Goal: Information Seeking & Learning: Find specific fact

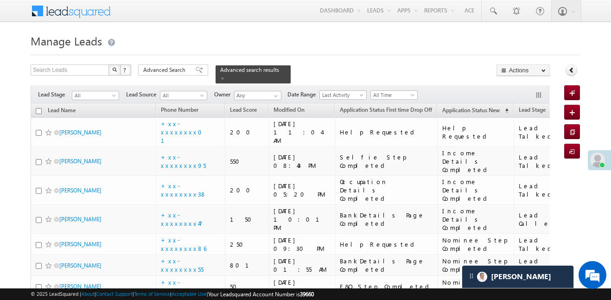
scroll to position [4848, 0]
click at [386, 91] on span "All Time" at bounding box center [393, 95] width 44 height 8
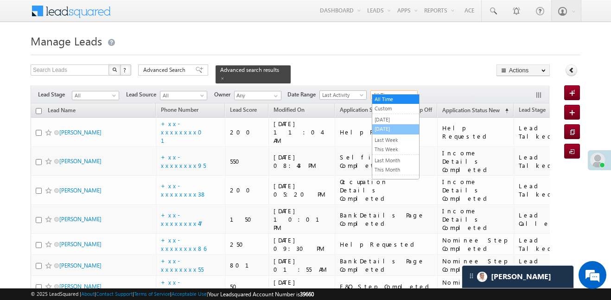
click at [384, 130] on link "[DATE]" at bounding box center [395, 129] width 47 height 8
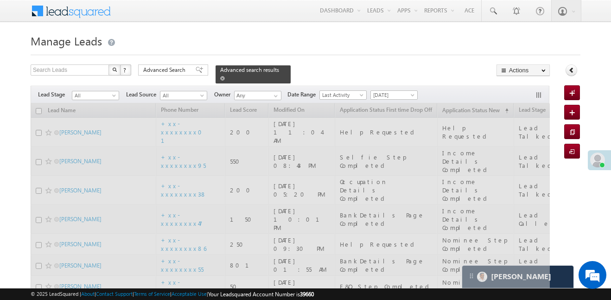
click at [225, 76] on span at bounding box center [222, 78] width 5 height 5
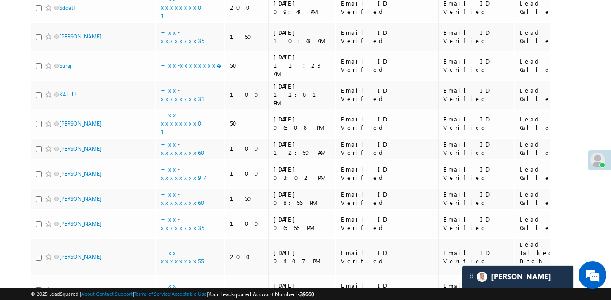
scroll to position [2052, 0]
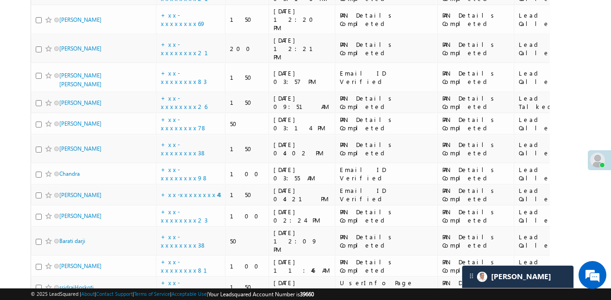
scroll to position [2051, 0]
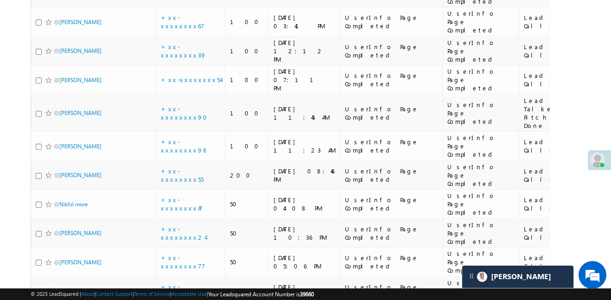
scroll to position [1686, 0]
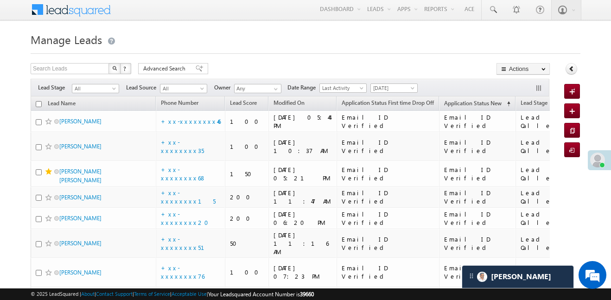
scroll to position [0, 0]
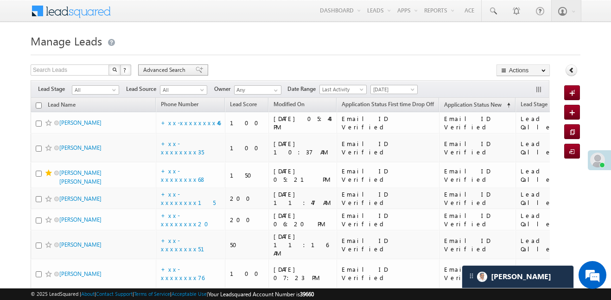
click at [172, 70] on span "Advanced Search" at bounding box center [165, 70] width 45 height 8
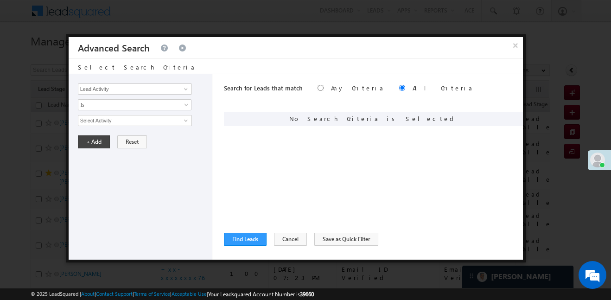
click at [140, 97] on div "Lead Activity Task Sales Group Prospect Id WA Last Message Timestamp 4th Day Di…" at bounding box center [141, 166] width 144 height 185
click at [142, 97] on div "Lead Activity Task Sales Group Prospect Id WA Last Message Timestamp 4th Day Di…" at bounding box center [141, 166] width 144 height 185
click at [145, 91] on input "Lead Activity" at bounding box center [135, 88] width 114 height 11
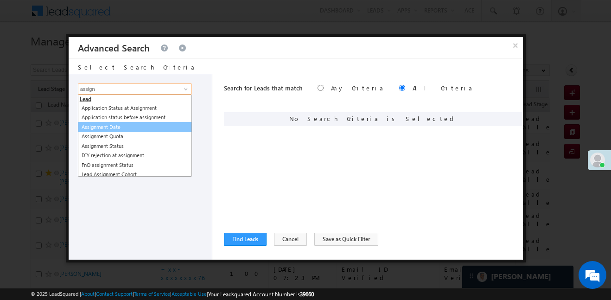
click at [120, 129] on link "Assignment Date" at bounding box center [135, 127] width 114 height 11
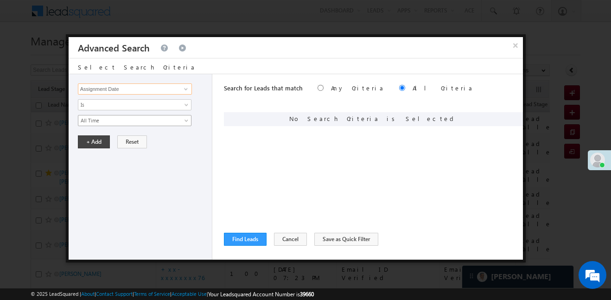
type input "Assignment Date"
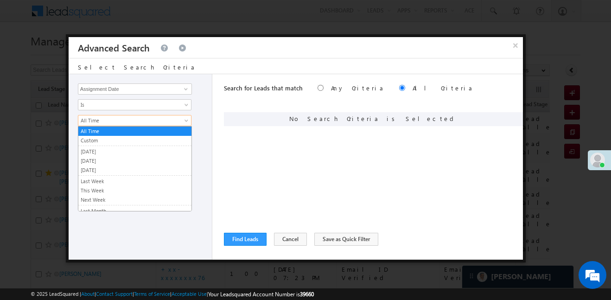
click at [113, 123] on span "All Time" at bounding box center [128, 120] width 101 height 8
click at [109, 141] on link "Custom" at bounding box center [134, 140] width 113 height 8
click at [0, 0] on input "text" at bounding box center [0, 0] width 0 height 0
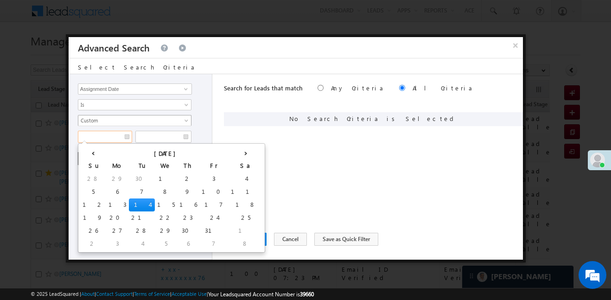
click at [81, 206] on td "12" at bounding box center [93, 204] width 26 height 13
type input "12/10/25"
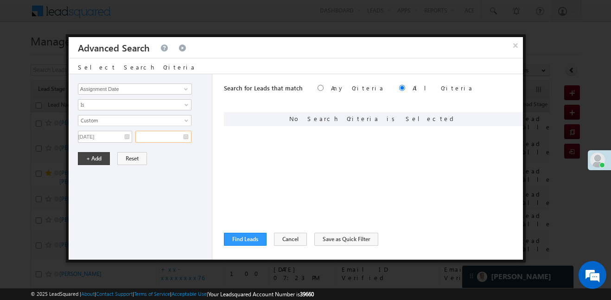
click at [159, 133] on input "text" at bounding box center [163, 137] width 56 height 12
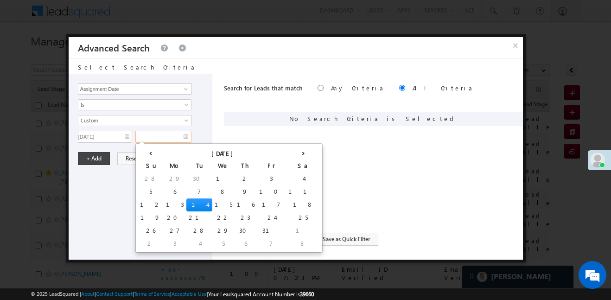
click at [186, 204] on td "14" at bounding box center [199, 204] width 26 height 13
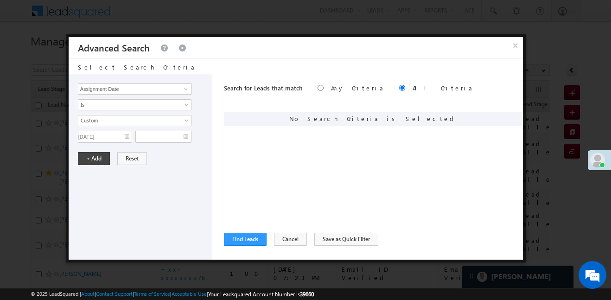
type input "14/10/25"
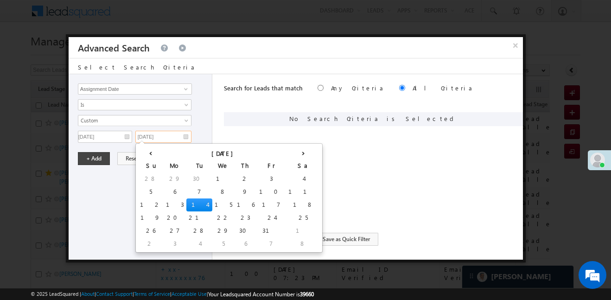
click at [186, 204] on td "14" at bounding box center [199, 204] width 26 height 13
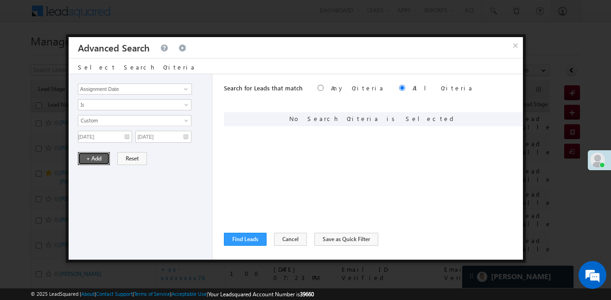
click at [99, 160] on button "+ Add" at bounding box center [94, 158] width 32 height 13
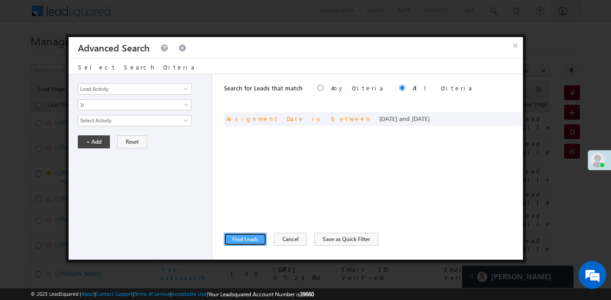
click at [250, 238] on button "Find Leads" at bounding box center [245, 239] width 43 height 13
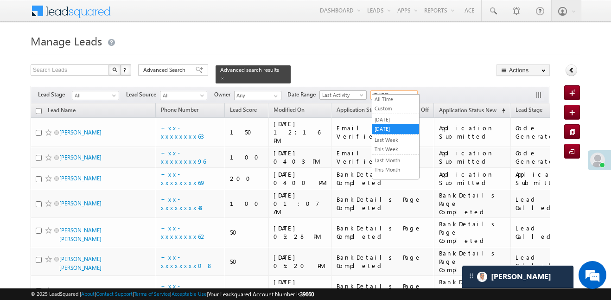
click at [400, 90] on link "[DATE]" at bounding box center [393, 94] width 47 height 9
click at [397, 97] on link "All Time" at bounding box center [395, 99] width 47 height 8
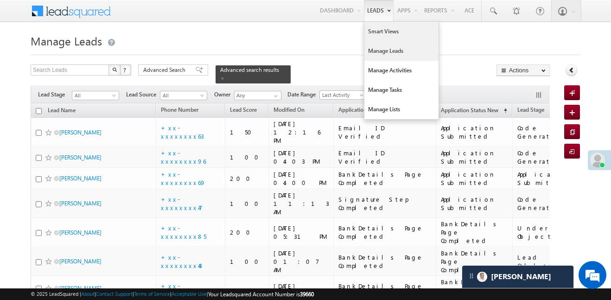
click at [377, 26] on link "Smart Views" at bounding box center [401, 31] width 74 height 19
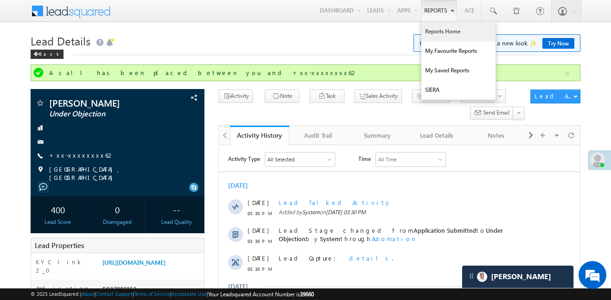
click at [445, 31] on link "Reports Home" at bounding box center [458, 31] width 74 height 19
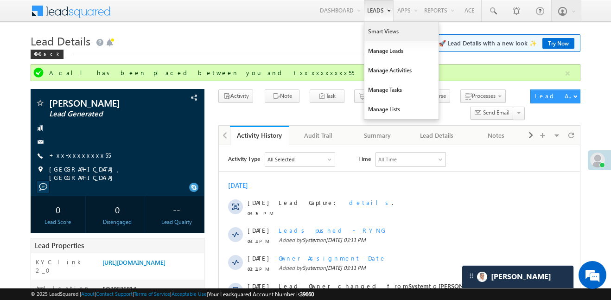
click at [383, 36] on link "Smart Views" at bounding box center [401, 31] width 74 height 19
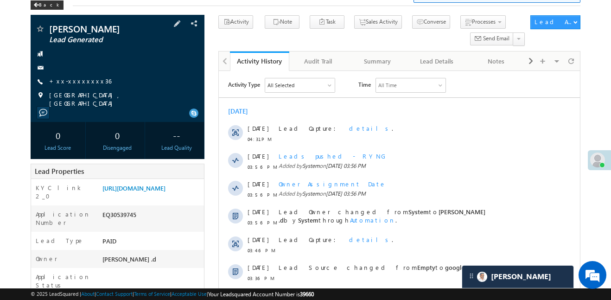
scroll to position [104, 0]
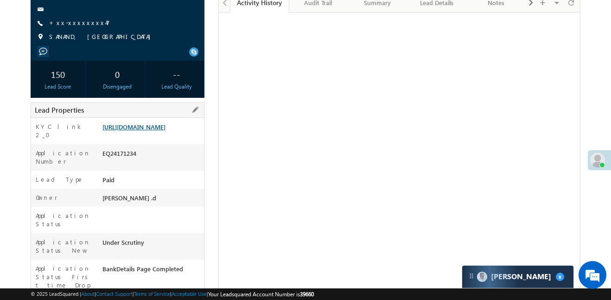
scroll to position [89, 0]
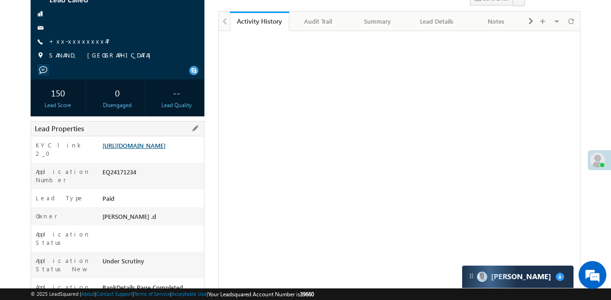
click at [155, 149] on link "[URL][DOMAIN_NAME]" at bounding box center [133, 145] width 63 height 8
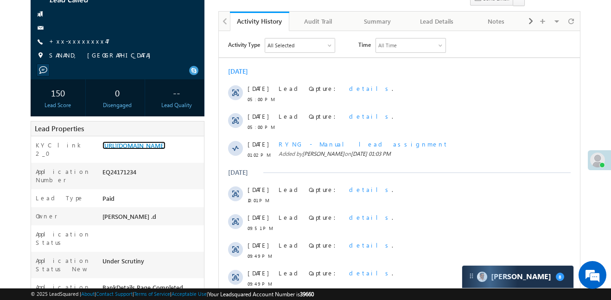
scroll to position [151, 0]
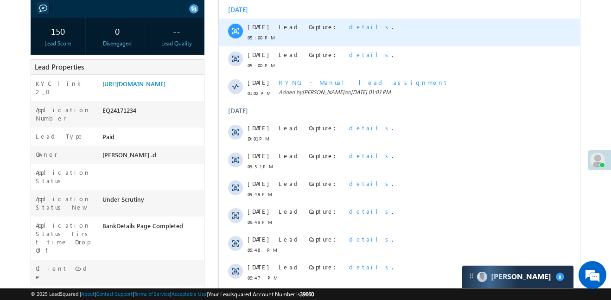
click at [232, 15] on div "[DATE] [DATE] 05:00 PM Lead Capture: details . [DATE] 05:00 PM Lead Capture: de…" at bounding box center [399, 157] width 361 height 313
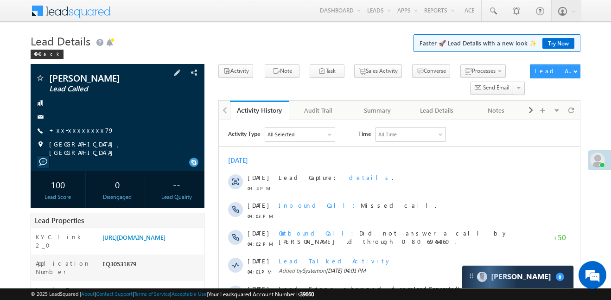
click at [72, 124] on div "Tejas kumar Lead Called +xx-xxxxxxxx79" at bounding box center [117, 114] width 165 height 83
click at [81, 134] on span "+xx-xxxxxxxx79" at bounding box center [81, 130] width 65 height 9
click at [76, 130] on link "+xx-xxxxxxxx79" at bounding box center [81, 130] width 65 height 8
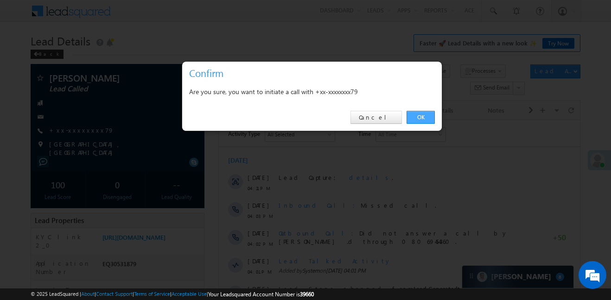
click at [425, 118] on link "OK" at bounding box center [421, 117] width 28 height 13
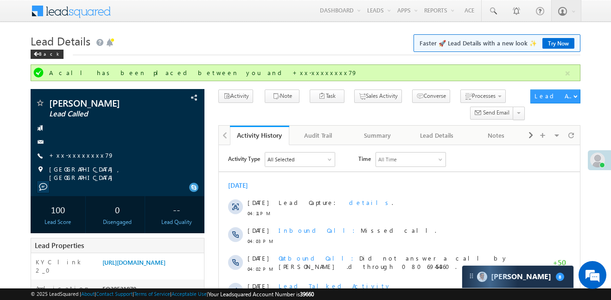
scroll to position [5, 0]
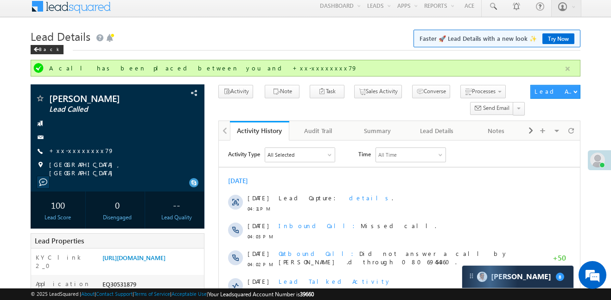
click at [566, 69] on button "button" at bounding box center [568, 69] width 12 height 12
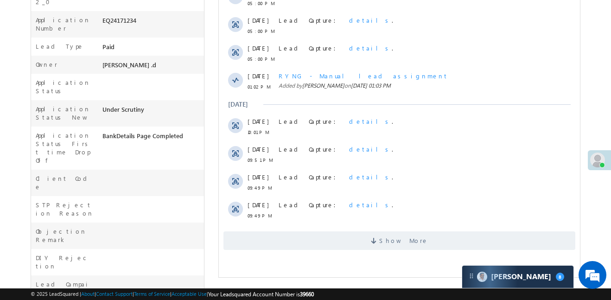
scroll to position [293, 0]
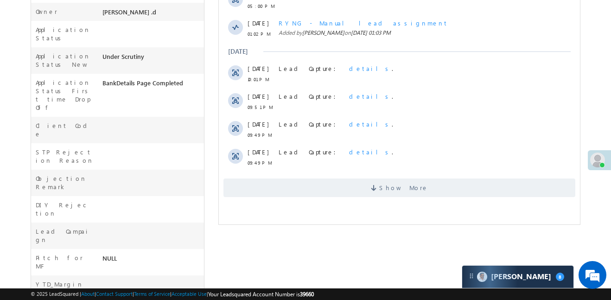
click at [323, 178] on div "Show More" at bounding box center [399, 184] width 361 height 25
click at [325, 181] on span "Show More" at bounding box center [399, 187] width 352 height 19
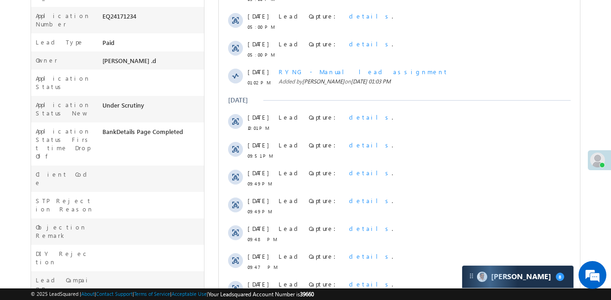
scroll to position [0, 0]
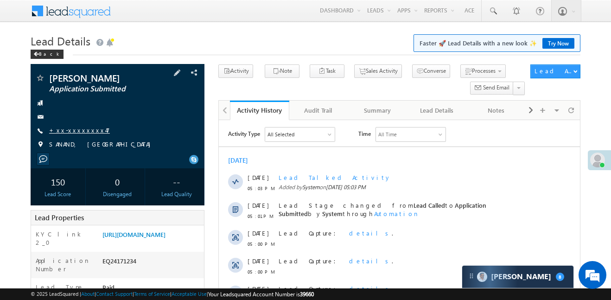
click at [83, 131] on link "+xx-xxxxxxxx47" at bounding box center [79, 130] width 61 height 8
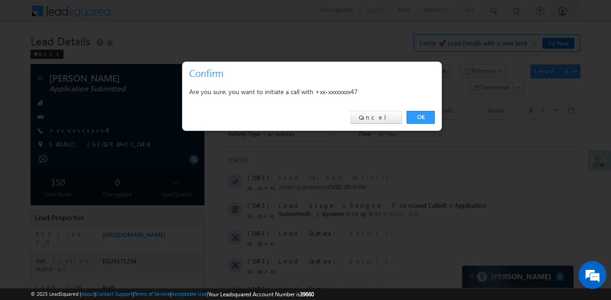
click at [421, 104] on div "OK Cancel" at bounding box center [312, 117] width 260 height 26
drag, startPoint x: 415, startPoint y: 119, endPoint x: 181, endPoint y: 2, distance: 262.0
click at [415, 119] on link "OK" at bounding box center [421, 117] width 28 height 13
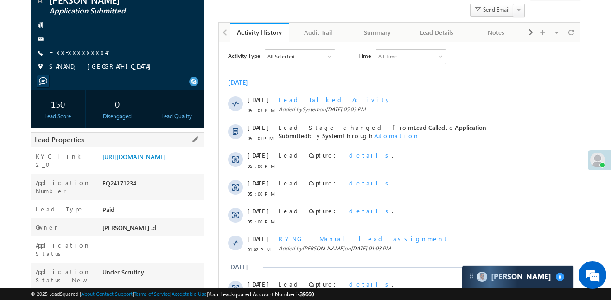
scroll to position [85, 0]
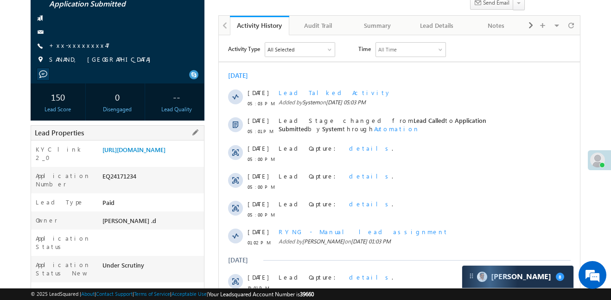
click at [118, 184] on div "EQ24171234" at bounding box center [152, 178] width 104 height 13
copy div "EQ24171234"
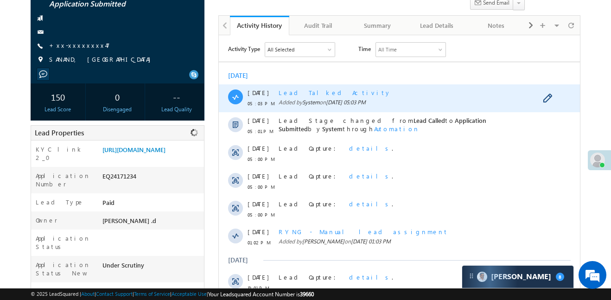
click at [303, 142] on div "Lead Capture: details ." at bounding box center [411, 154] width 264 height 28
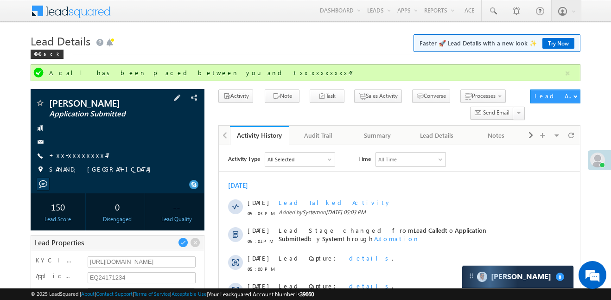
scroll to position [212, 0]
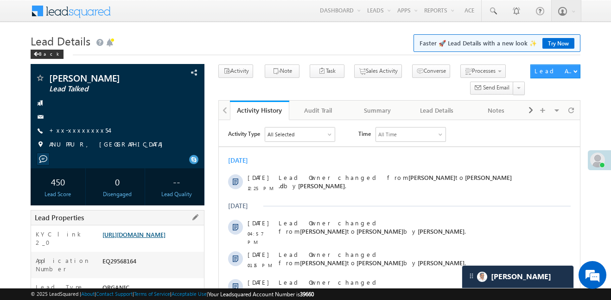
click at [165, 238] on link "[URL][DOMAIN_NAME]" at bounding box center [133, 234] width 63 height 8
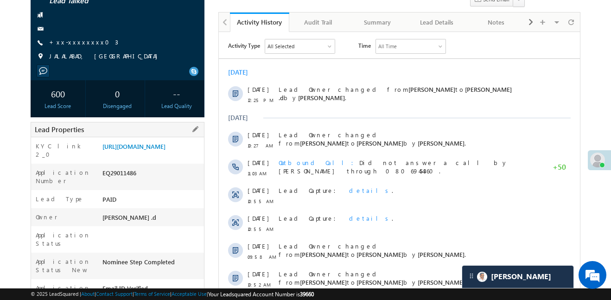
scroll to position [90, 0]
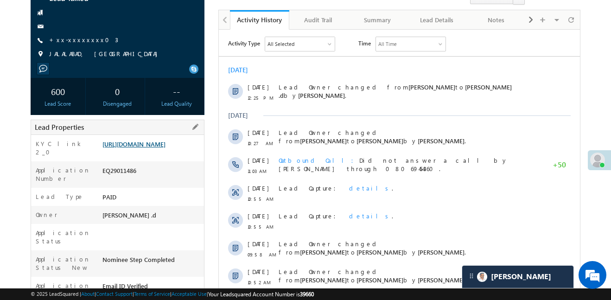
click at [165, 147] on link "[URL][DOMAIN_NAME]" at bounding box center [133, 144] width 63 height 8
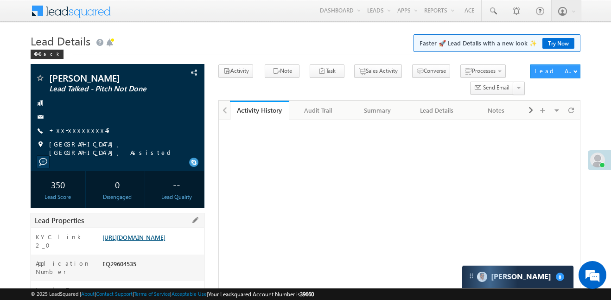
scroll to position [54, 0]
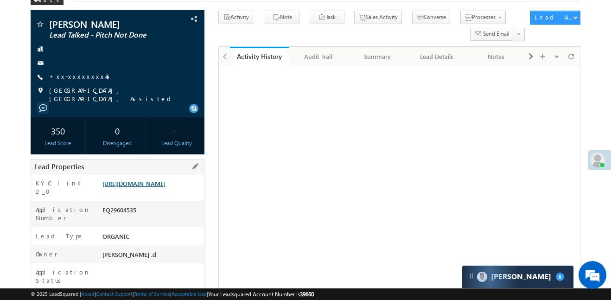
click at [157, 187] on link "https://angelbroking1-pk3em7sa.customui-test.leadsquared.com?leadId=acff0131-b6…" at bounding box center [133, 183] width 63 height 8
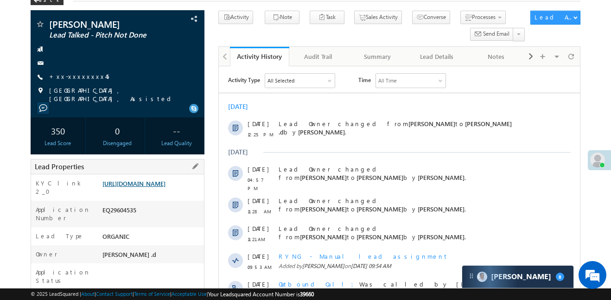
scroll to position [0, 0]
click at [76, 75] on link "+xx-xxxxxxxx45" at bounding box center [79, 76] width 60 height 8
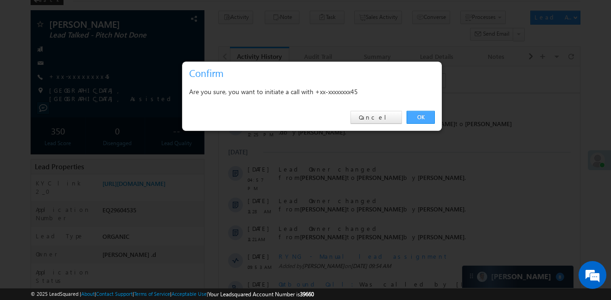
click at [417, 119] on link "OK" at bounding box center [421, 117] width 28 height 13
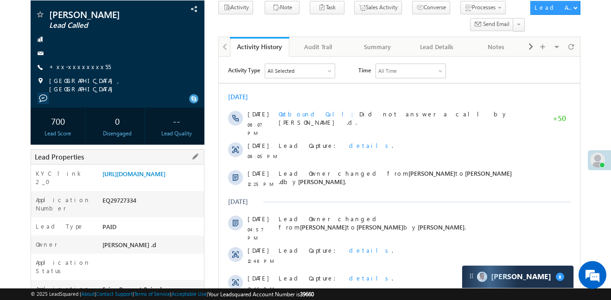
scroll to position [82, 0]
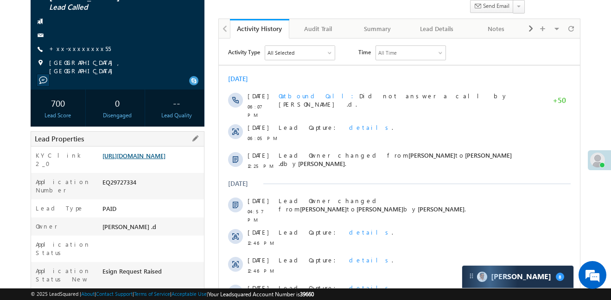
click at [158, 159] on link "[URL][DOMAIN_NAME]" at bounding box center [133, 156] width 63 height 8
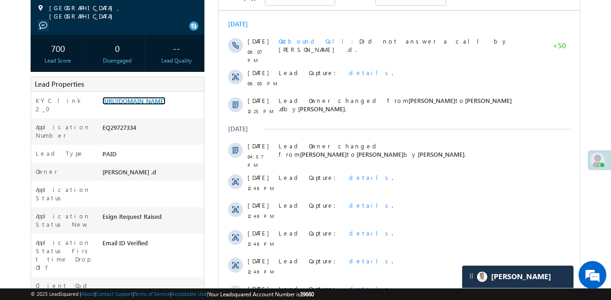
scroll to position [354, 0]
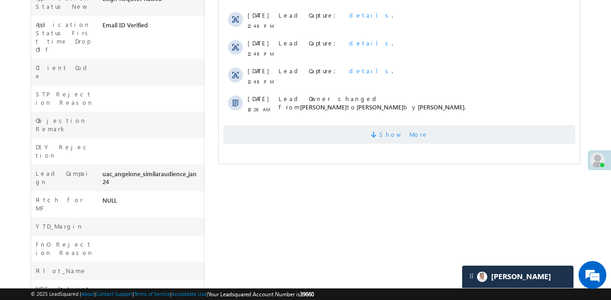
click at [337, 125] on span "Show More" at bounding box center [399, 134] width 352 height 19
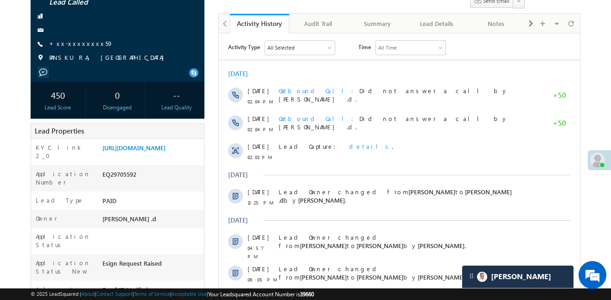
scroll to position [89, 0]
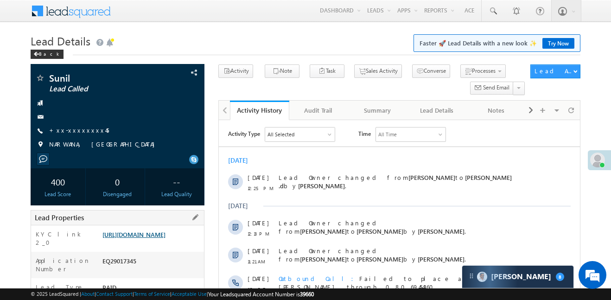
click at [164, 238] on link "[URL][DOMAIN_NAME]" at bounding box center [133, 234] width 63 height 8
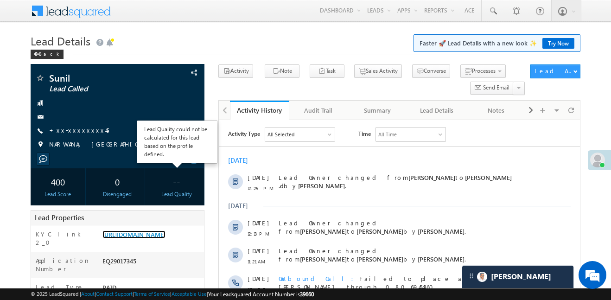
scroll to position [197, 0]
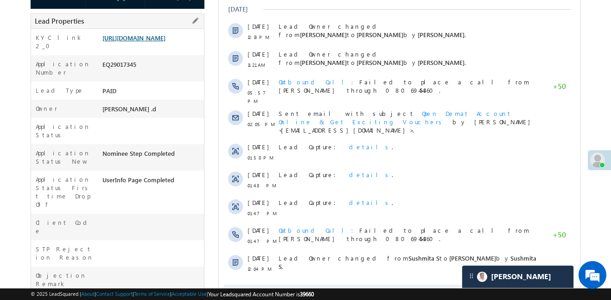
click at [150, 36] on link "https://angelbroking1-pk3em7sa.customui-test.leadsquared.com?leadId=33b30783-c9…" at bounding box center [133, 38] width 63 height 8
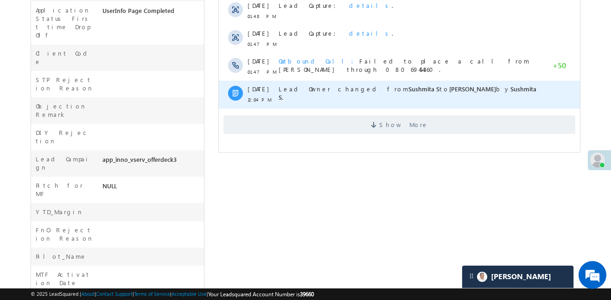
scroll to position [369, 0]
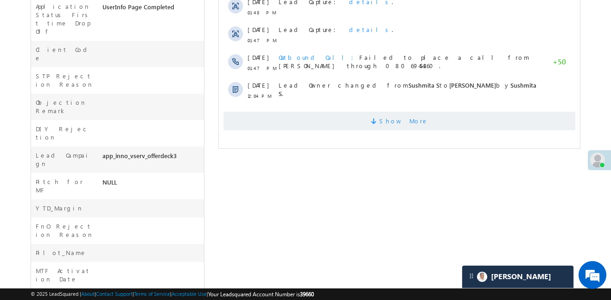
click at [379, 118] on span at bounding box center [375, 122] width 8 height 9
click at [386, 112] on span "Show More" at bounding box center [399, 121] width 352 height 19
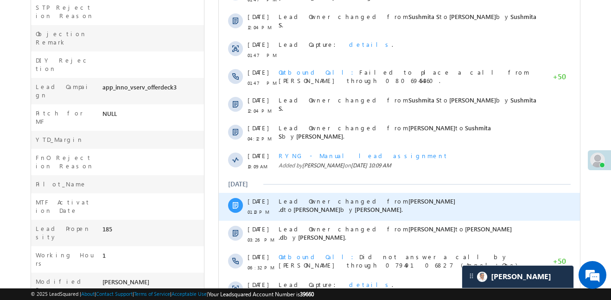
scroll to position [525, 0]
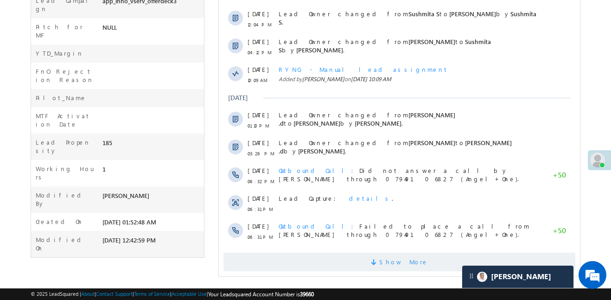
click at [399, 258] on span "Show More" at bounding box center [403, 262] width 49 height 19
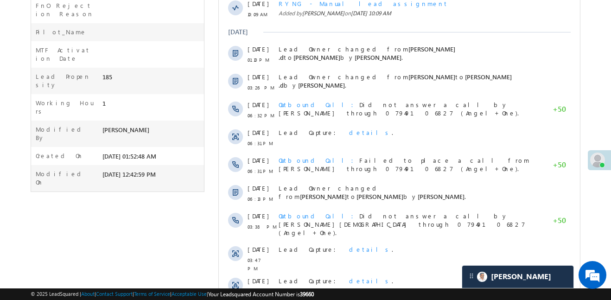
scroll to position [697, 0]
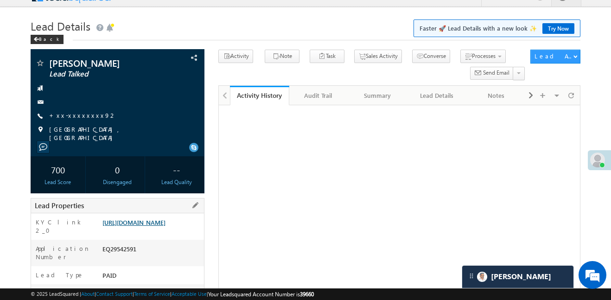
click at [164, 218] on link "https://angelbroking1-pk3em7sa.customui-test.leadsquared.com?leadId=773c3bdd-0a…" at bounding box center [133, 222] width 63 height 8
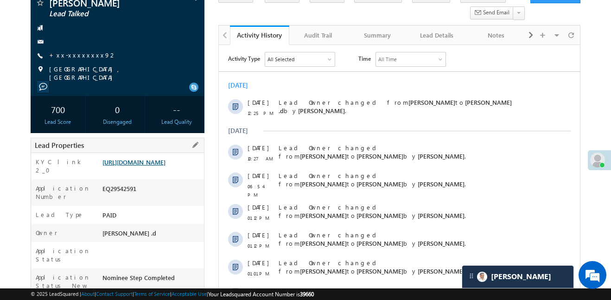
scroll to position [81, 0]
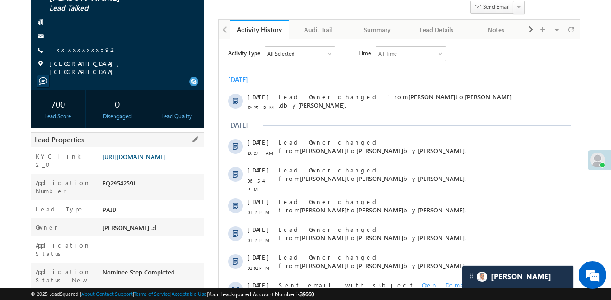
click at [165, 160] on link "https://angelbroking1-pk3em7sa.customui-test.leadsquared.com?leadId=773c3bdd-0a…" at bounding box center [133, 157] width 63 height 8
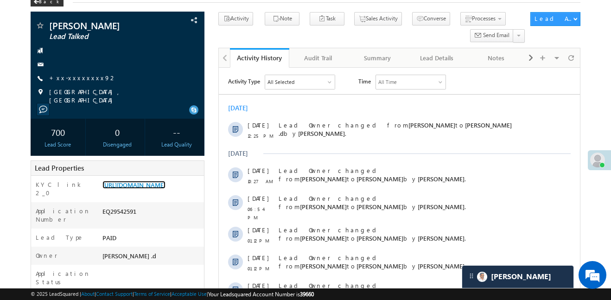
scroll to position [0, 0]
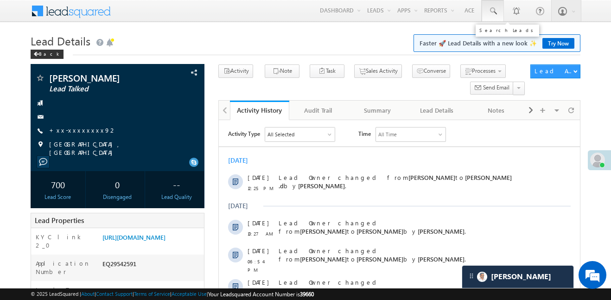
click at [491, 13] on span at bounding box center [492, 10] width 9 height 9
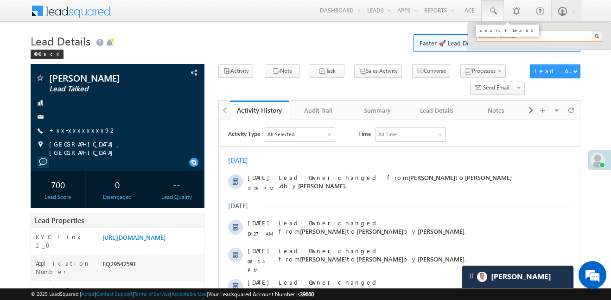
paste input "EQ30543921"
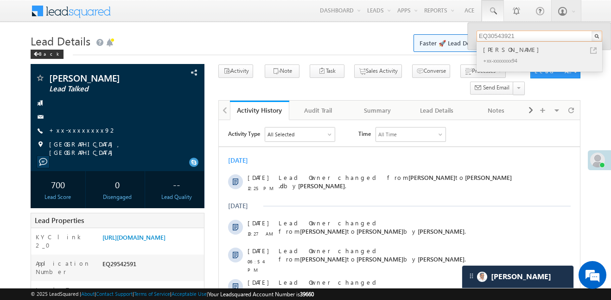
type input "EQ30543921"
click at [490, 47] on div "Arjun Malviya" at bounding box center [543, 49] width 124 height 10
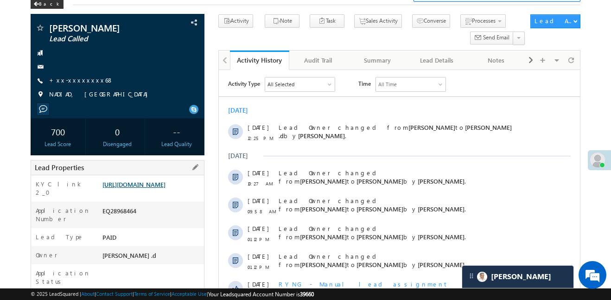
scroll to position [52, 0]
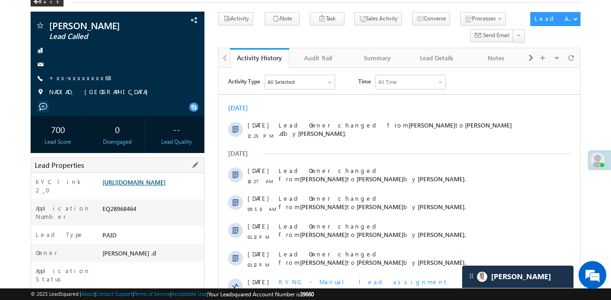
click at [157, 186] on link "[URL][DOMAIN_NAME]" at bounding box center [133, 182] width 63 height 8
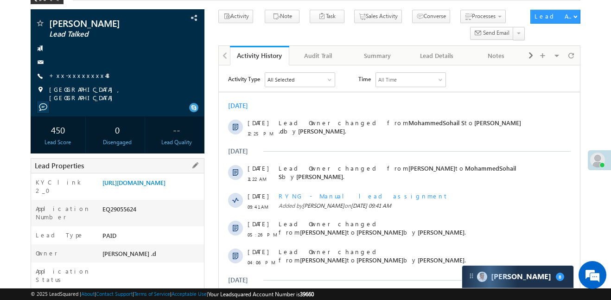
scroll to position [56, 0]
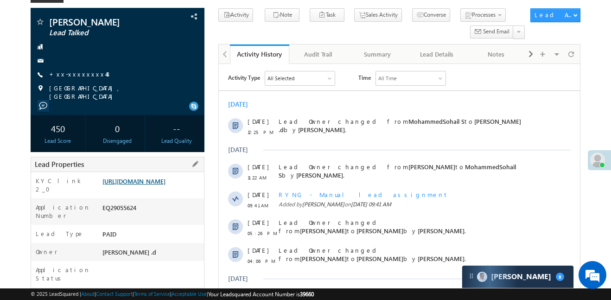
click at [159, 185] on link "https://angelbroking1-pk3em7sa.customui-test.leadsquared.com?leadId=c5386120-fd…" at bounding box center [133, 181] width 63 height 8
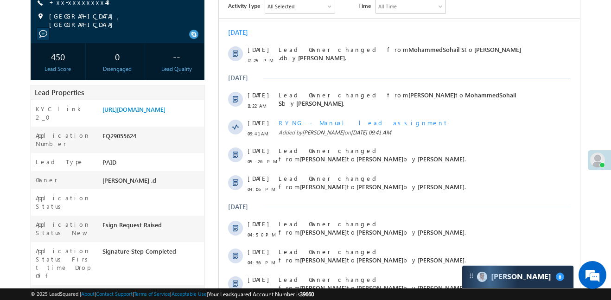
click at [274, 53] on div "13 Oct 12:25 PM Lead Owner changed from MohammedSohail S to Aakansha .d by Mani…" at bounding box center [399, 55] width 361 height 28
click at [165, 112] on link "https://angelbroking1-pk3em7sa.customui-test.leadsquared.com?leadId=c5386120-fd…" at bounding box center [133, 109] width 63 height 8
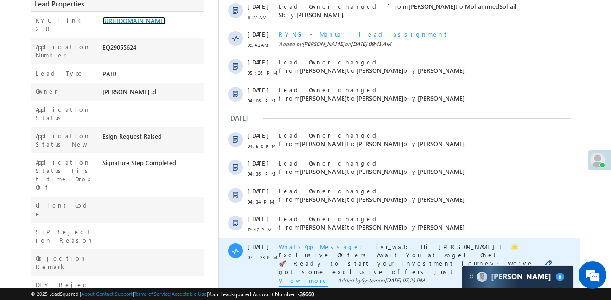
scroll to position [399, 0]
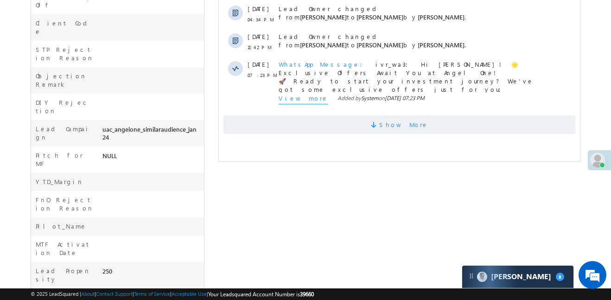
click at [376, 126] on span "Show More" at bounding box center [399, 124] width 352 height 19
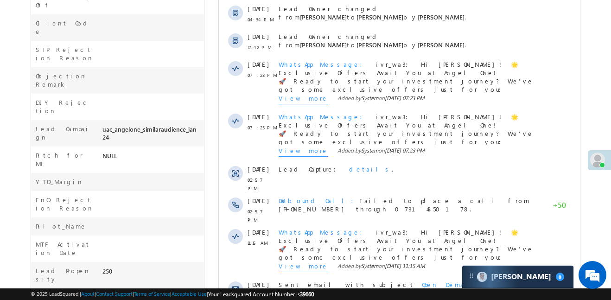
scroll to position [599, 0]
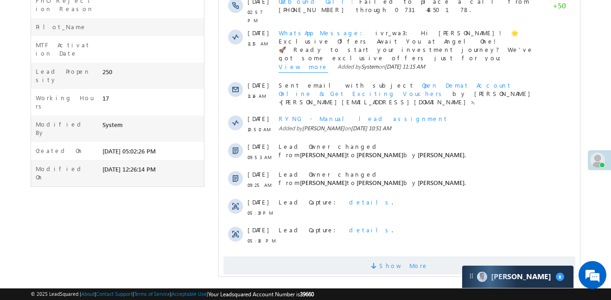
click at [437, 256] on span "Show More" at bounding box center [399, 265] width 352 height 19
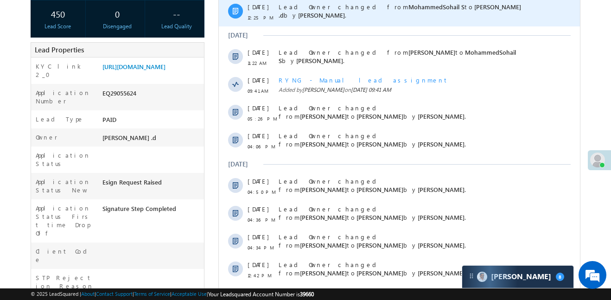
scroll to position [51, 0]
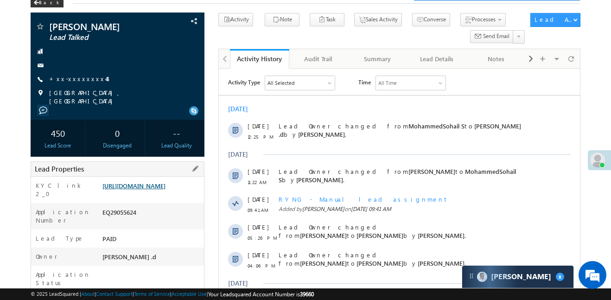
click at [165, 190] on link "https://angelbroking1-pk3em7sa.customui-test.leadsquared.com?leadId=c5386120-fd…" at bounding box center [133, 186] width 63 height 8
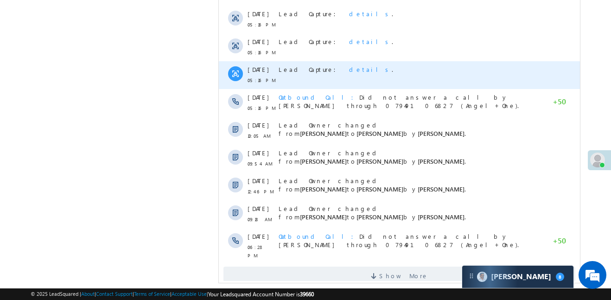
scroll to position [877, 0]
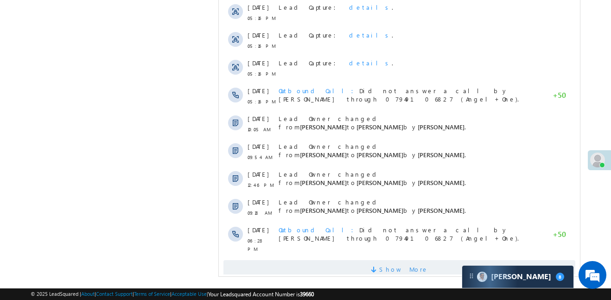
click at [413, 260] on span "Show More" at bounding box center [403, 269] width 49 height 19
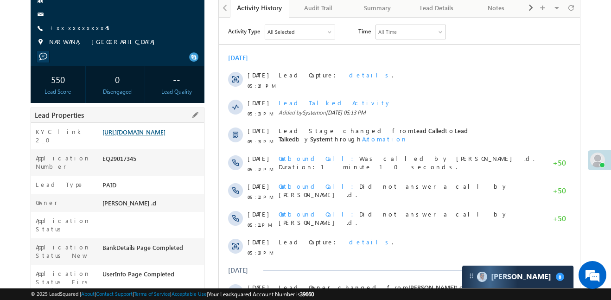
click at [165, 136] on link "[URL][DOMAIN_NAME]" at bounding box center [133, 132] width 63 height 8
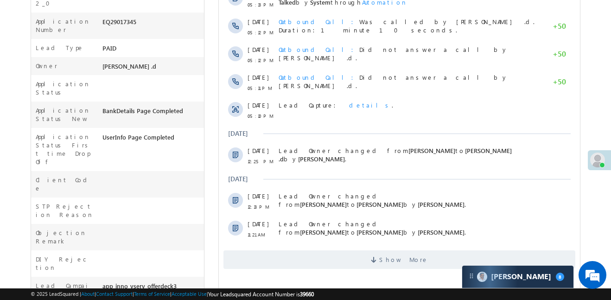
scroll to position [367, 0]
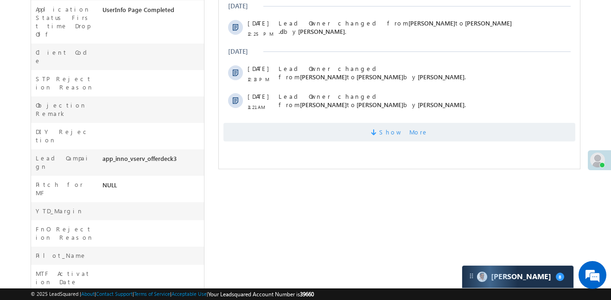
click at [366, 129] on span "Show More" at bounding box center [399, 132] width 352 height 19
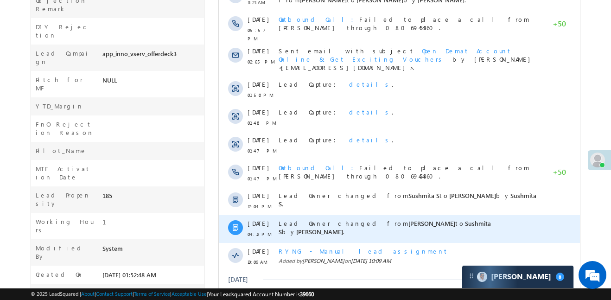
scroll to position [543, 0]
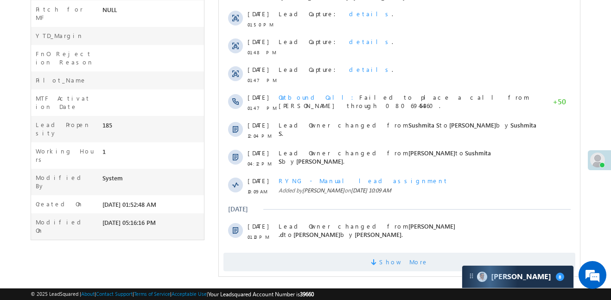
click at [402, 253] on span "Show More" at bounding box center [403, 262] width 49 height 19
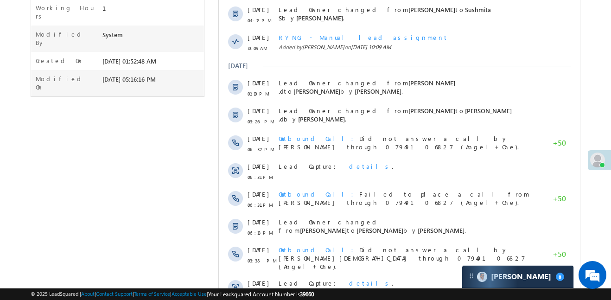
scroll to position [821, 0]
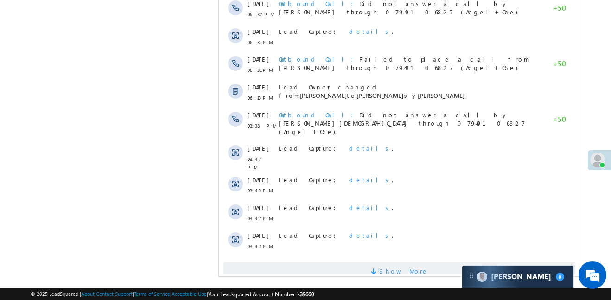
click at [396, 262] on span "Show More" at bounding box center [403, 271] width 49 height 19
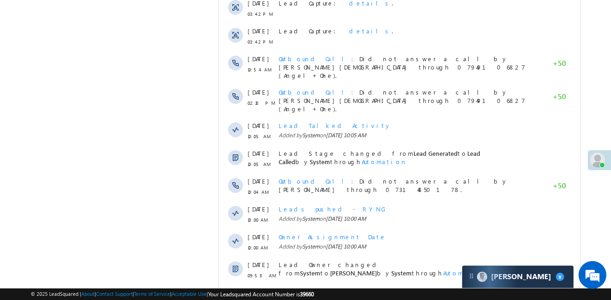
scroll to position [1099, 0]
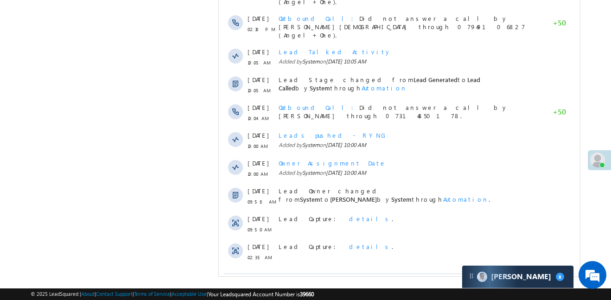
click at [379, 280] on span at bounding box center [375, 284] width 8 height 9
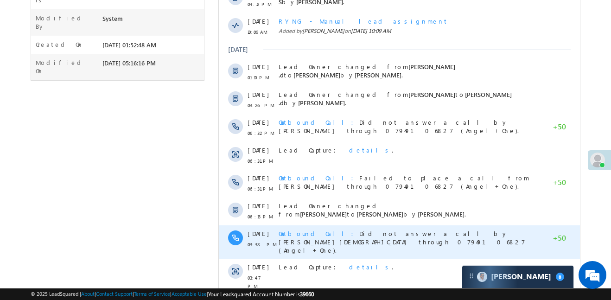
scroll to position [635, 0]
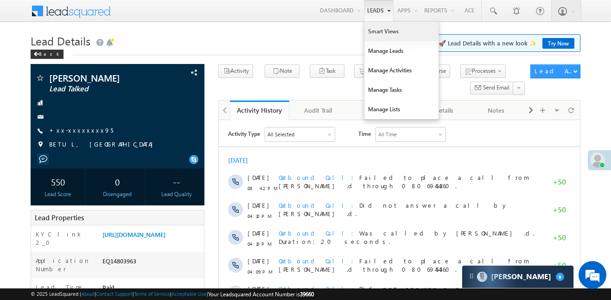
click at [386, 35] on link "Smart Views" at bounding box center [401, 31] width 74 height 19
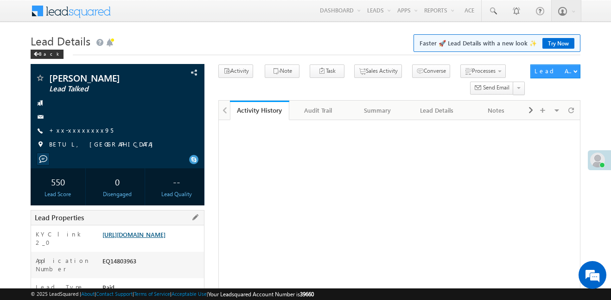
scroll to position [169, 0]
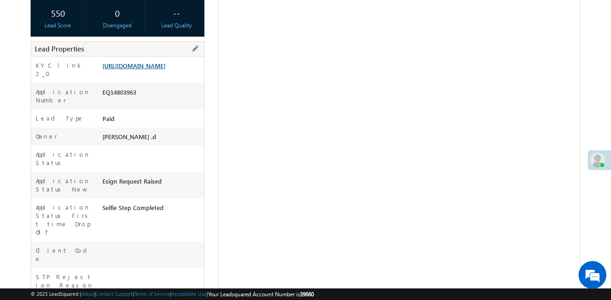
click at [165, 70] on link "https://angelbroking1-pk3em7sa.customui-test.leadsquared.com?leadId=04e65c14-eb…" at bounding box center [133, 66] width 63 height 8
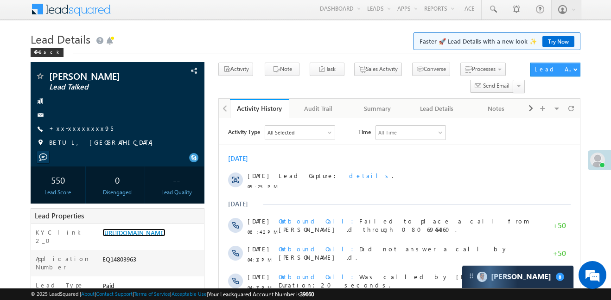
scroll to position [0, 0]
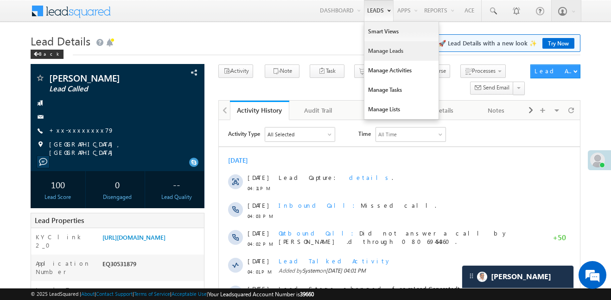
click at [385, 56] on link "Manage Leads" at bounding box center [401, 50] width 74 height 19
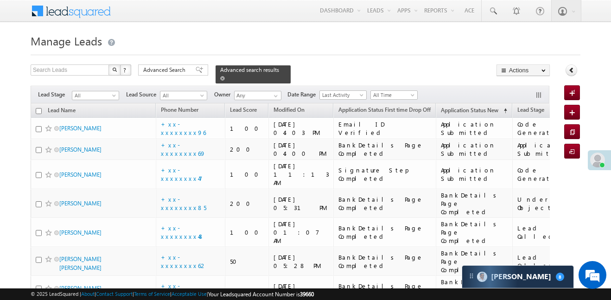
click at [225, 76] on span at bounding box center [222, 78] width 5 height 5
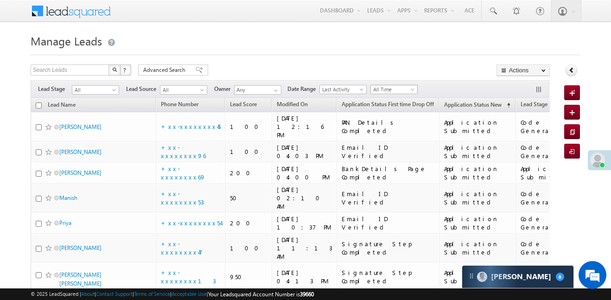
click at [396, 91] on span "All Time" at bounding box center [393, 89] width 44 height 8
click at [387, 130] on link "[DATE]" at bounding box center [395, 129] width 47 height 8
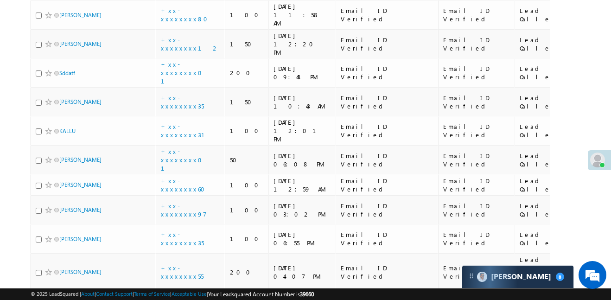
scroll to position [2085, 0]
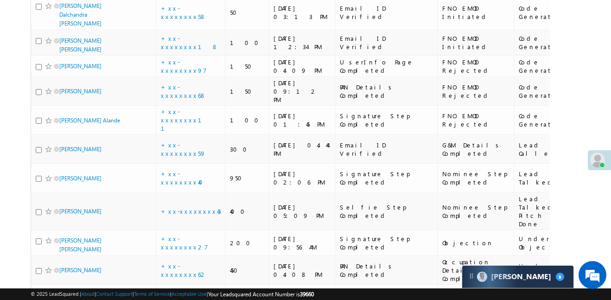
scroll to position [2063, 0]
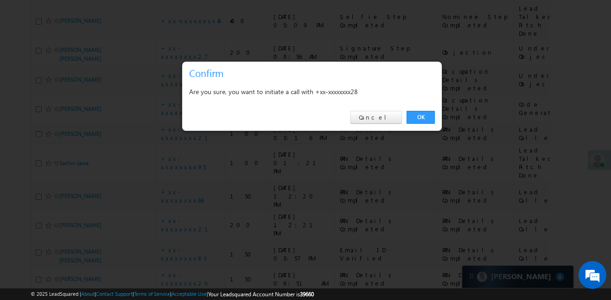
click at [420, 121] on link "OK" at bounding box center [421, 117] width 28 height 13
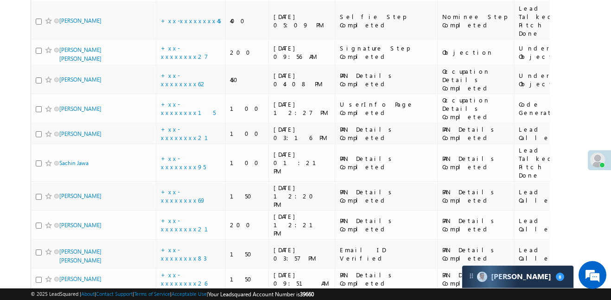
scroll to position [2088, 0]
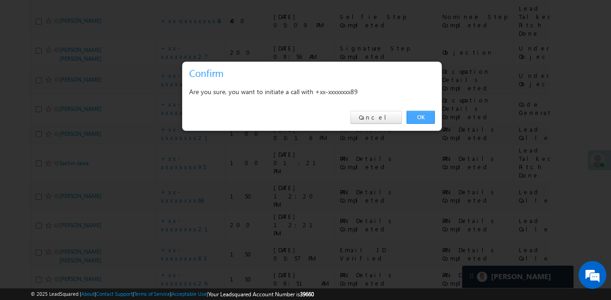
click at [421, 120] on link "OK" at bounding box center [421, 117] width 28 height 13
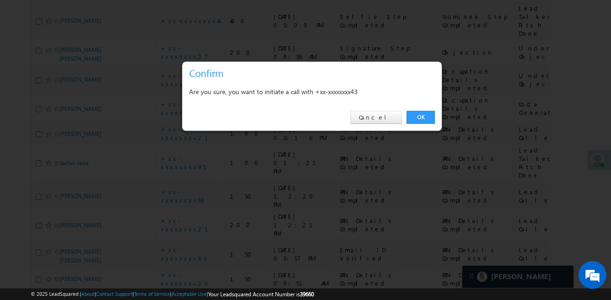
click at [425, 117] on link "OK" at bounding box center [421, 117] width 28 height 13
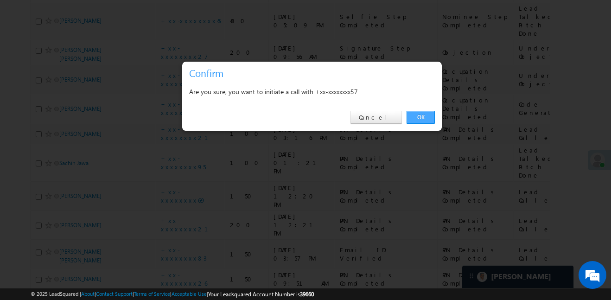
click at [430, 116] on link "OK" at bounding box center [421, 117] width 28 height 13
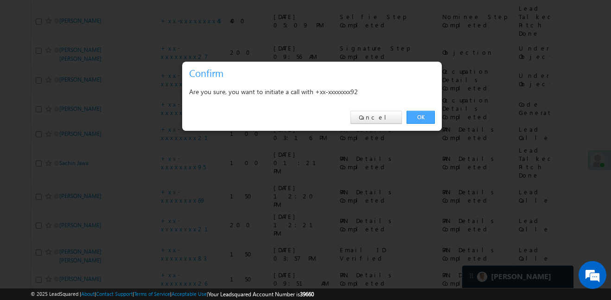
click at [425, 117] on link "OK" at bounding box center [421, 117] width 28 height 13
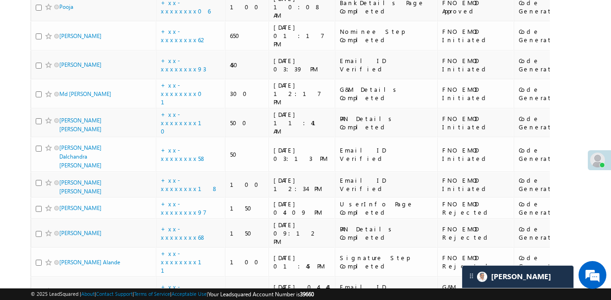
scroll to position [1735, 0]
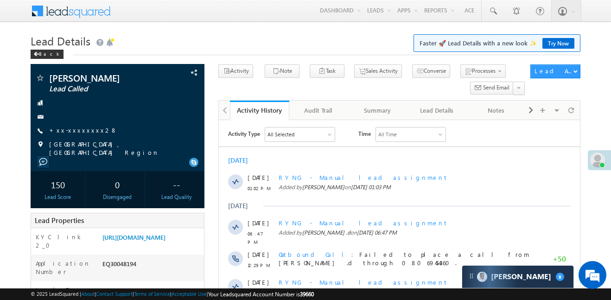
click at [81, 128] on link "+xx-xxxxxxxx28" at bounding box center [83, 130] width 68 height 8
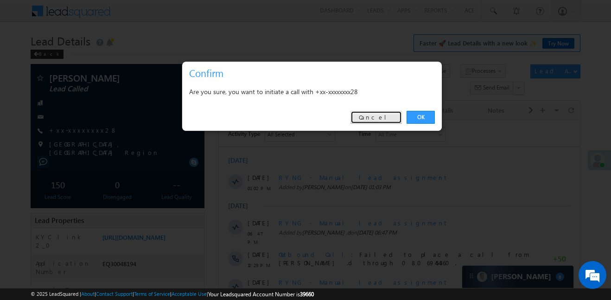
click at [378, 114] on link "Cancel" at bounding box center [375, 117] width 51 height 13
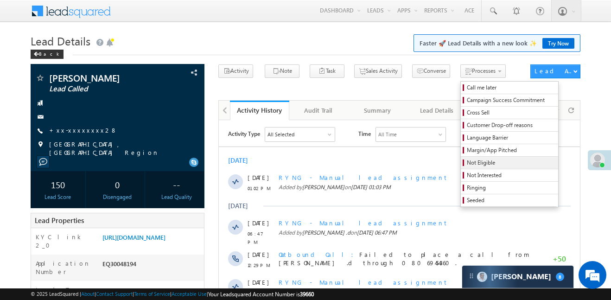
click at [467, 164] on span "Not Eligible" at bounding box center [511, 163] width 88 height 8
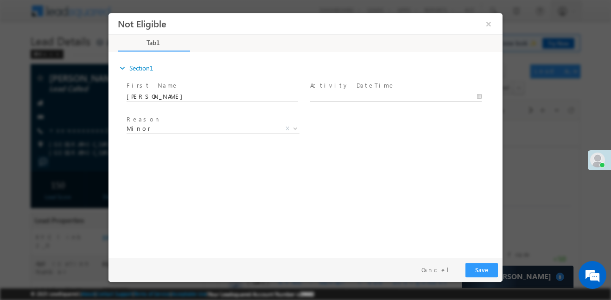
type input "14/10/25 5:47 PM"
click at [350, 93] on input "14/10/25 5:47 PM" at bounding box center [396, 96] width 172 height 9
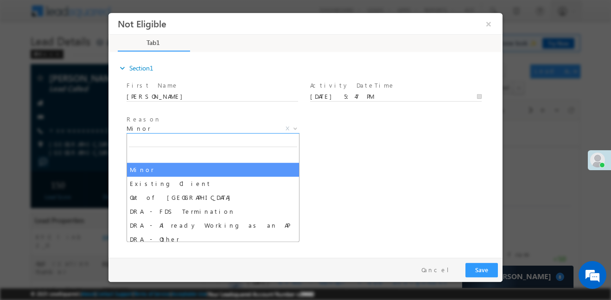
click at [248, 127] on span "Minor" at bounding box center [202, 128] width 151 height 8
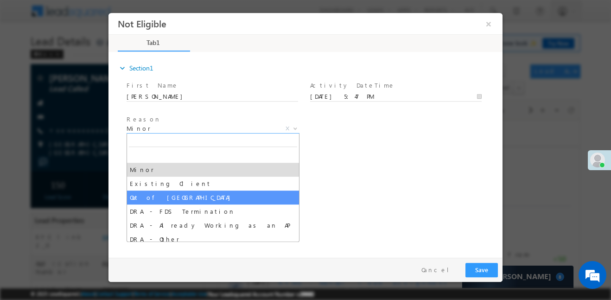
select select "Out of India"
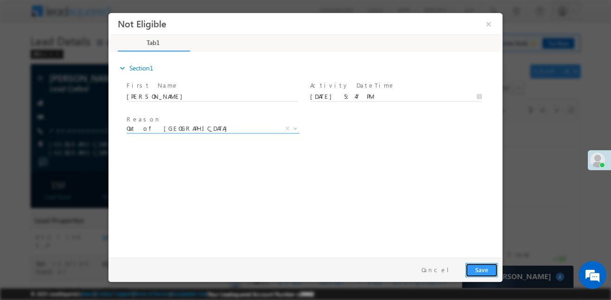
click at [484, 267] on button "Save" at bounding box center [481, 269] width 32 height 14
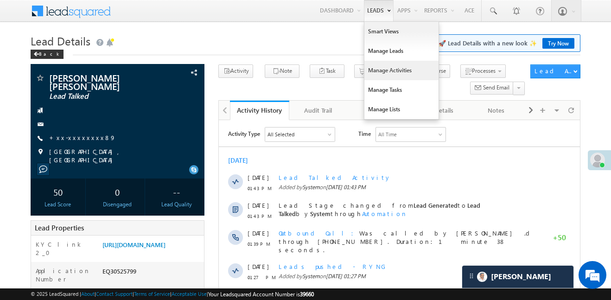
click at [382, 70] on link "Manage Activities" at bounding box center [401, 70] width 74 height 19
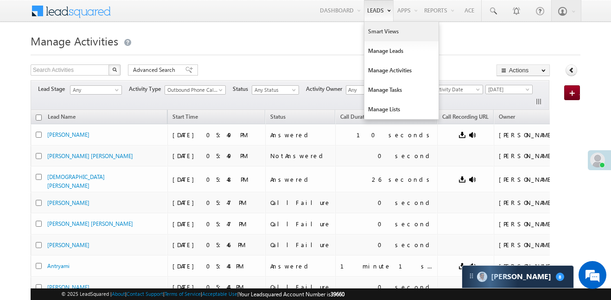
click at [378, 35] on link "Smart Views" at bounding box center [401, 31] width 74 height 19
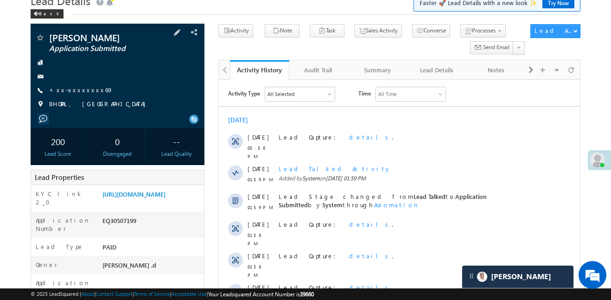
scroll to position [69, 0]
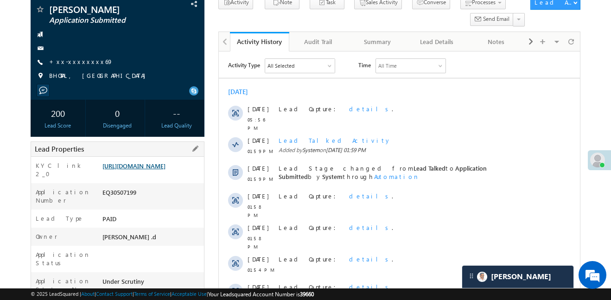
click at [165, 170] on link "https://angelbroking1-pk3em7sa.customui-test.leadsquared.com?leadId=3a065940-d8…" at bounding box center [133, 166] width 63 height 8
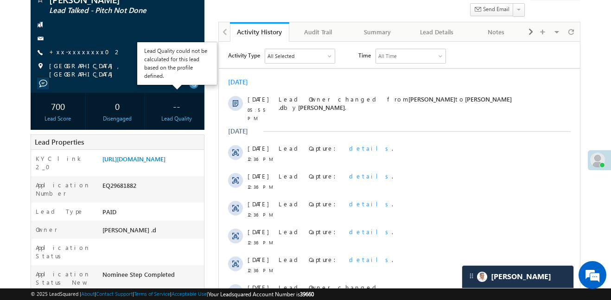
scroll to position [122, 0]
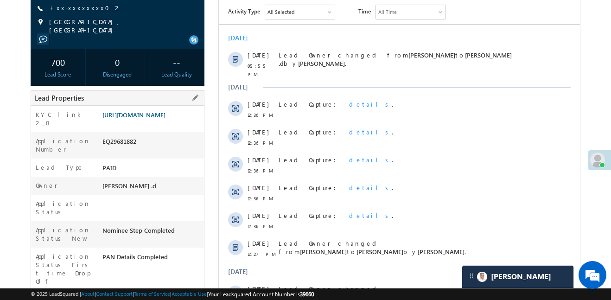
click at [162, 119] on link "[URL][DOMAIN_NAME]" at bounding box center [133, 115] width 63 height 8
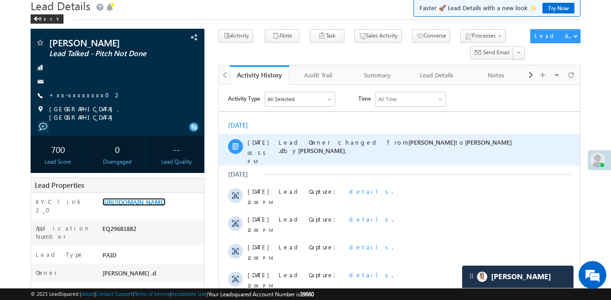
scroll to position [40, 0]
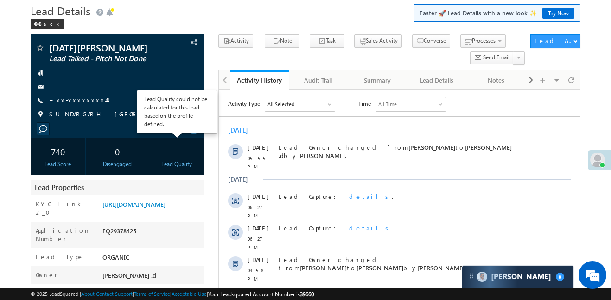
scroll to position [114, 0]
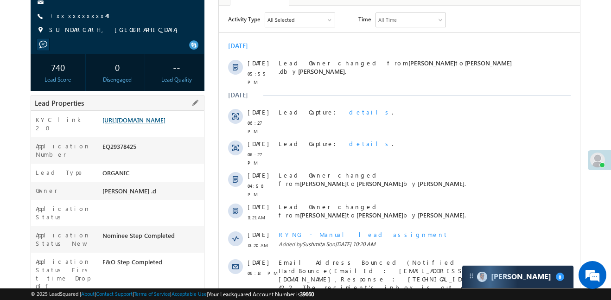
click at [155, 124] on link "[URL][DOMAIN_NAME]" at bounding box center [133, 120] width 63 height 8
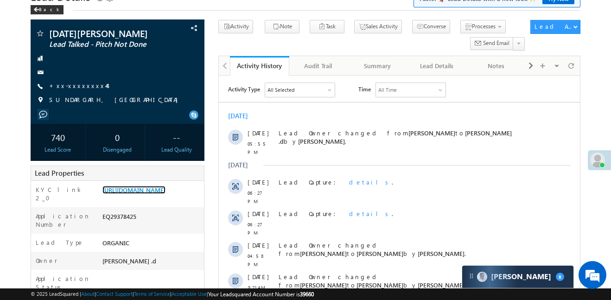
scroll to position [0, 0]
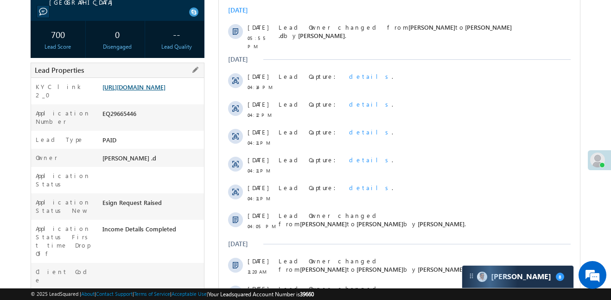
click at [147, 89] on link "https://angelbroking1-pk3em7sa.customui-test.leadsquared.com?leadId=f7e6ba26-00…" at bounding box center [133, 87] width 63 height 8
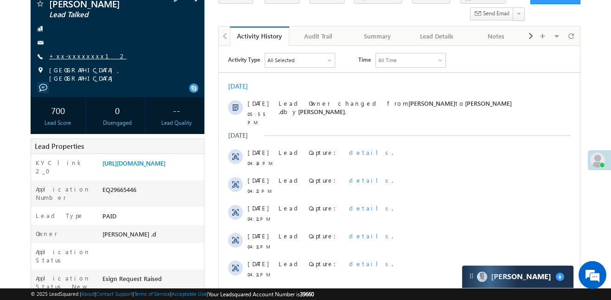
click at [77, 53] on link "+xx-xxxxxxxx12" at bounding box center [87, 56] width 77 height 8
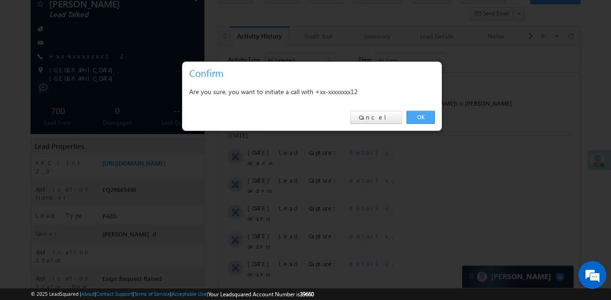
click at [427, 119] on link "OK" at bounding box center [421, 117] width 28 height 13
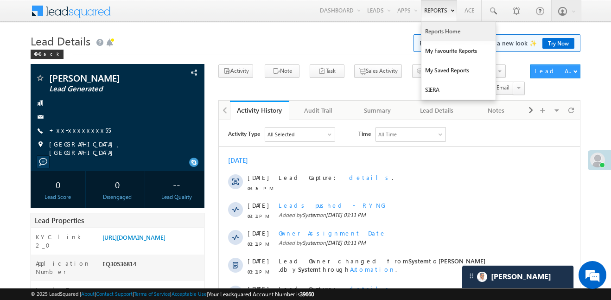
click at [446, 34] on link "Reports Home" at bounding box center [458, 31] width 74 height 19
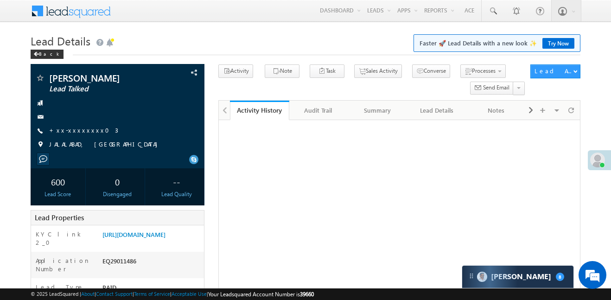
click at [80, 132] on link "+xx-xxxxxxxx03" at bounding box center [83, 130] width 69 height 8
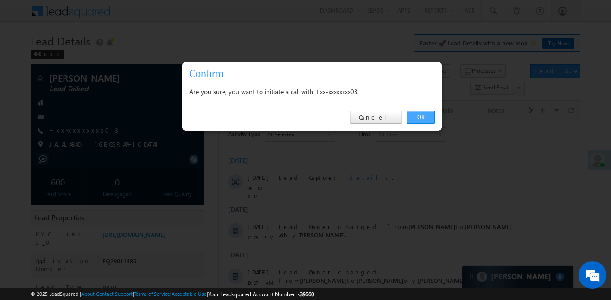
click at [414, 114] on link "OK" at bounding box center [421, 117] width 28 height 13
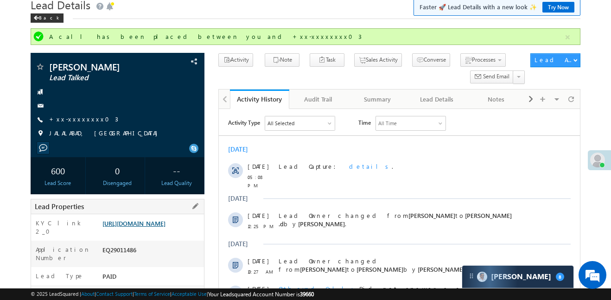
scroll to position [42, 0]
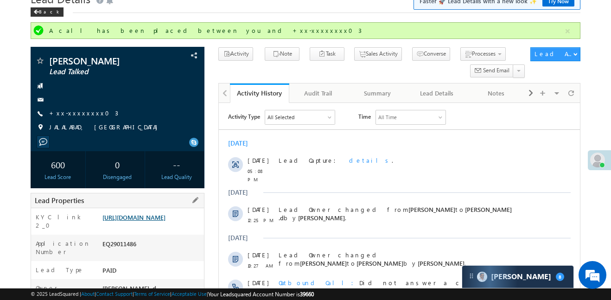
click at [153, 213] on link "https://angelbroking1-pk3em7sa.customui-test.leadsquared.com?leadId=d69ef7a1-9c…" at bounding box center [133, 217] width 63 height 8
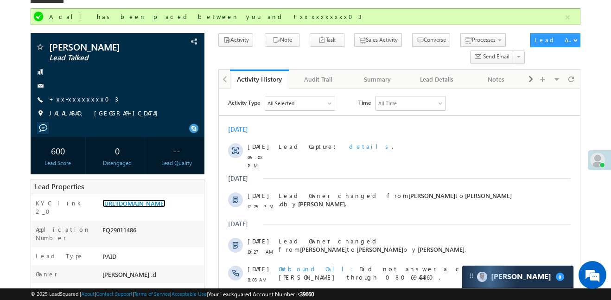
scroll to position [57, 0]
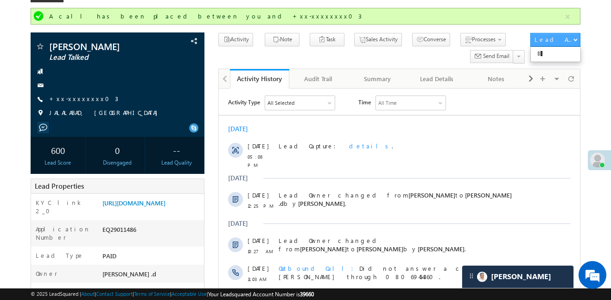
click at [572, 19] on button "button" at bounding box center [568, 17] width 12 height 12
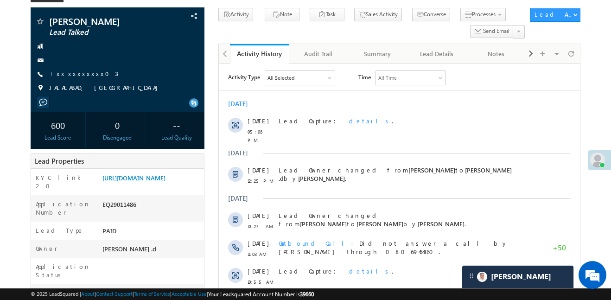
scroll to position [0, 0]
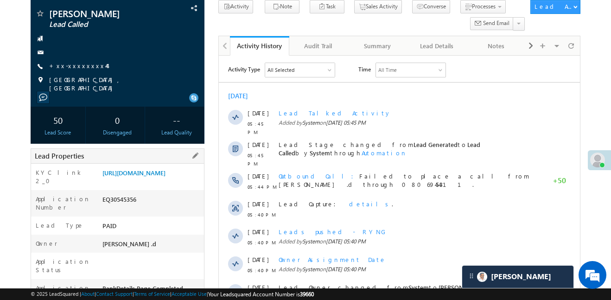
scroll to position [76, 0]
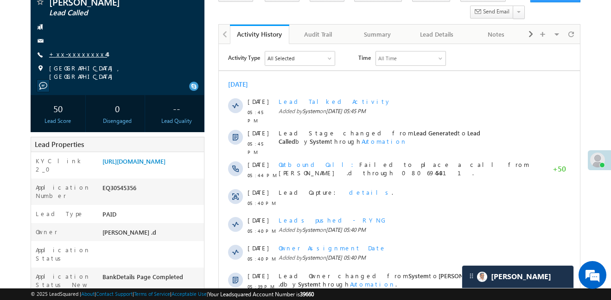
click at [80, 52] on link "+xx-xxxxxxxx44" at bounding box center [78, 54] width 58 height 8
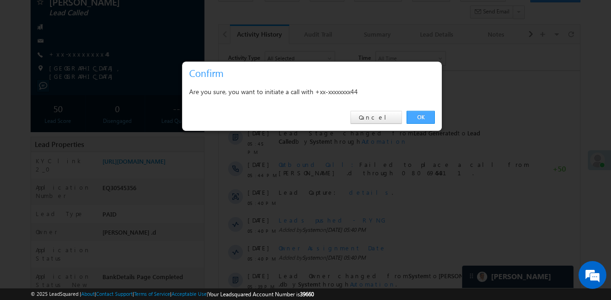
drag, startPoint x: 428, startPoint y: 116, endPoint x: 182, endPoint y: 86, distance: 248.0
click at [428, 116] on link "OK" at bounding box center [421, 117] width 28 height 13
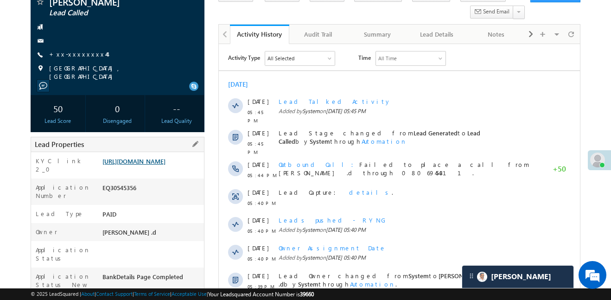
click at [165, 165] on link "https://angelbroking1-pk3em7sa.customui-test.leadsquared.com?leadId=ad2c2edb-b9…" at bounding box center [133, 161] width 63 height 8
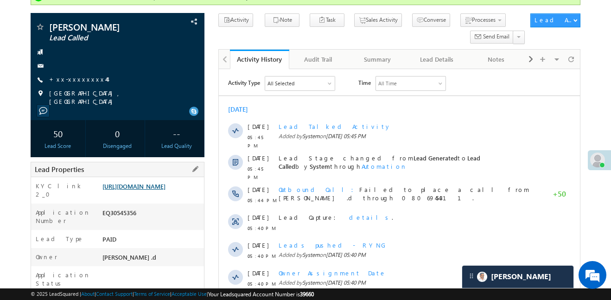
scroll to position [101, 0]
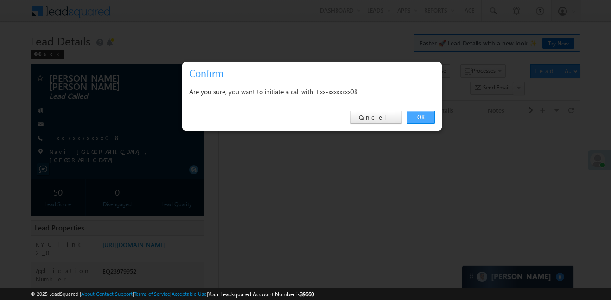
click at [423, 119] on link "OK" at bounding box center [421, 117] width 28 height 13
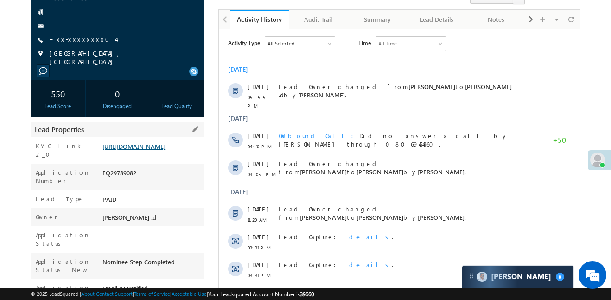
scroll to position [94, 0]
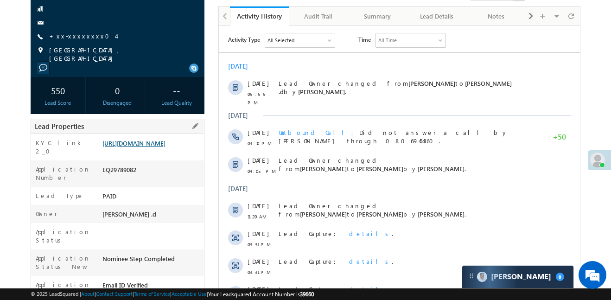
click at [165, 141] on link "https://angelbroking1-pk3em7sa.customui-test.leadsquared.com?leadId=f9a9010b-ae…" at bounding box center [133, 143] width 63 height 8
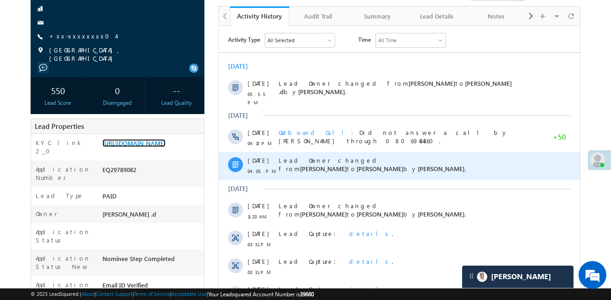
scroll to position [362, 0]
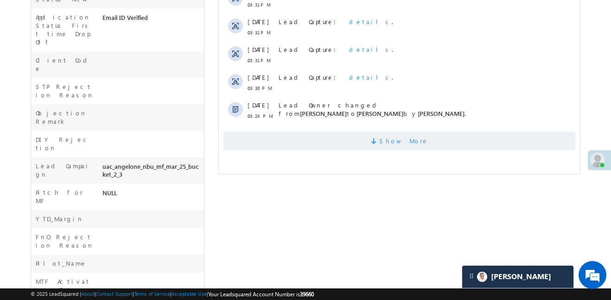
click at [373, 132] on span "Show More" at bounding box center [399, 141] width 352 height 19
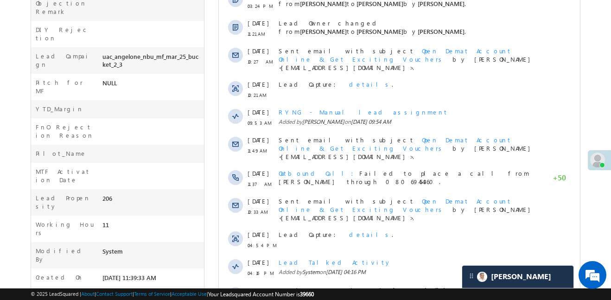
scroll to position [525, 0]
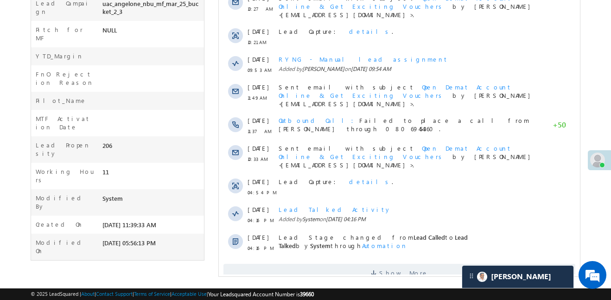
click at [422, 264] on span "Show More" at bounding box center [399, 273] width 352 height 19
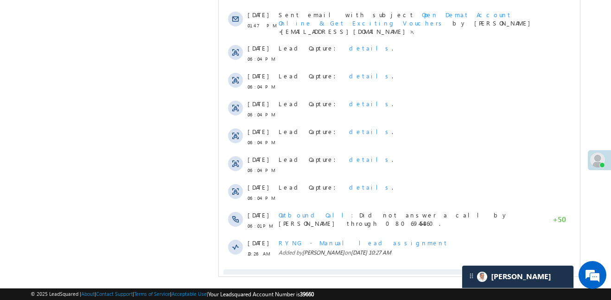
click at [410, 269] on span "Show More" at bounding box center [403, 278] width 49 height 19
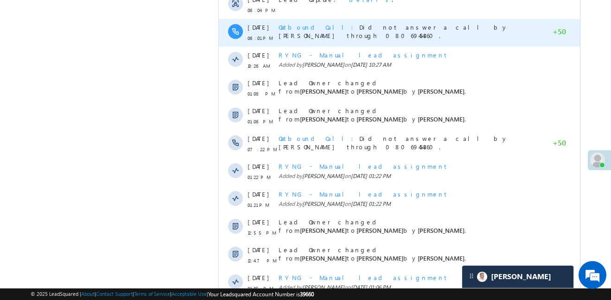
scroll to position [1081, 0]
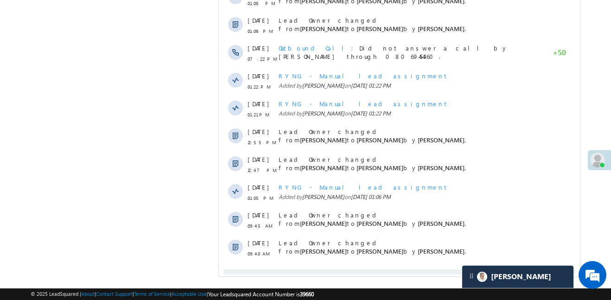
click at [404, 269] on span "Show More" at bounding box center [403, 278] width 49 height 19
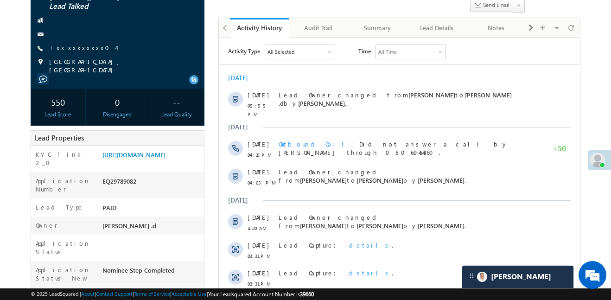
scroll to position [0, 0]
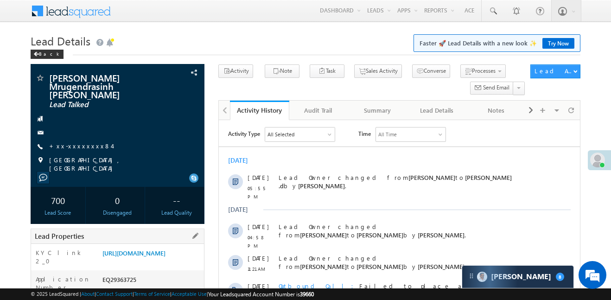
scroll to position [108, 0]
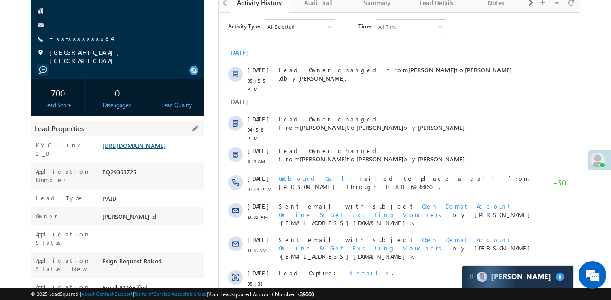
click at [165, 141] on link "[URL][DOMAIN_NAME]" at bounding box center [133, 145] width 63 height 8
click at [163, 141] on link "[URL][DOMAIN_NAME]" at bounding box center [133, 145] width 63 height 8
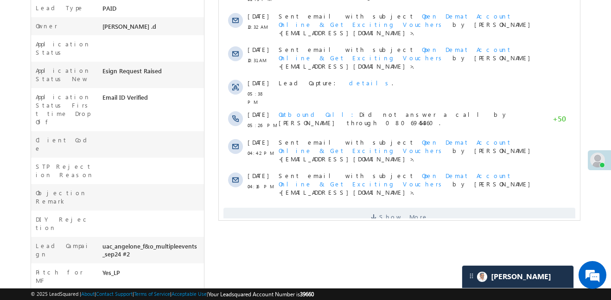
scroll to position [406, 0]
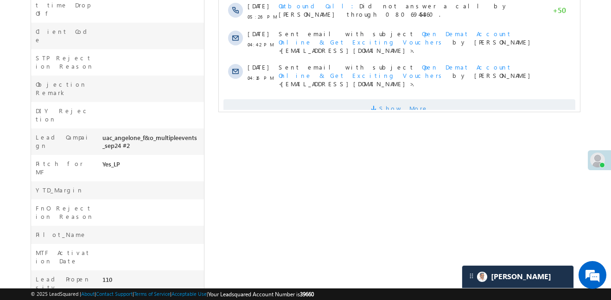
click at [375, 99] on span "Show More" at bounding box center [399, 108] width 352 height 19
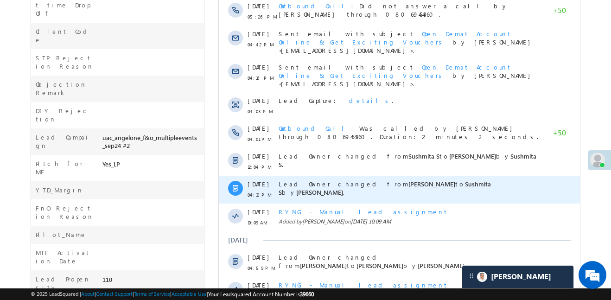
scroll to position [525, 0]
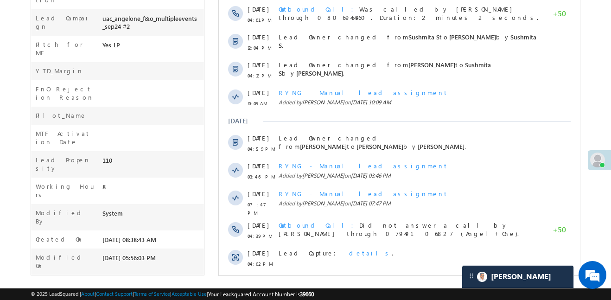
click at [435, 280] on span "Show More" at bounding box center [399, 289] width 352 height 19
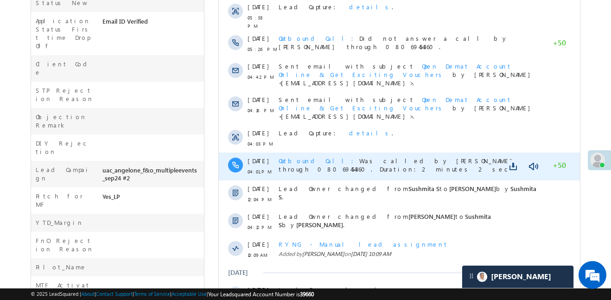
scroll to position [373, 0]
click at [514, 163] on link at bounding box center [514, 167] width 11 height 9
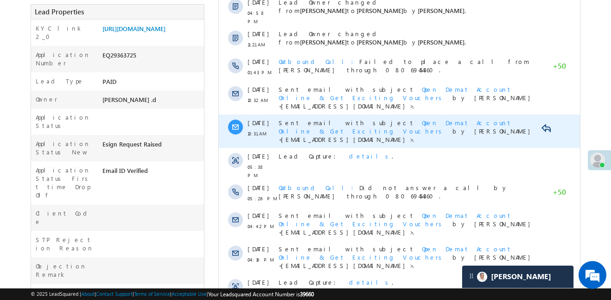
scroll to position [0, 0]
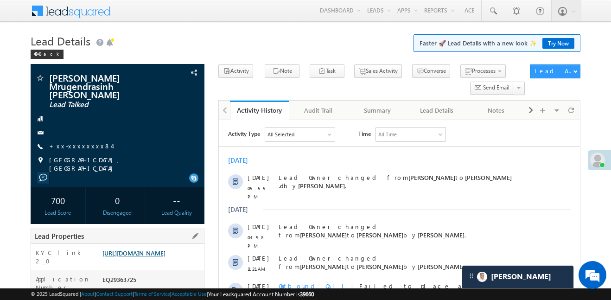
click at [160, 249] on link "[URL][DOMAIN_NAME]" at bounding box center [133, 253] width 63 height 8
click at [165, 257] on link "[URL][DOMAIN_NAME]" at bounding box center [133, 253] width 63 height 8
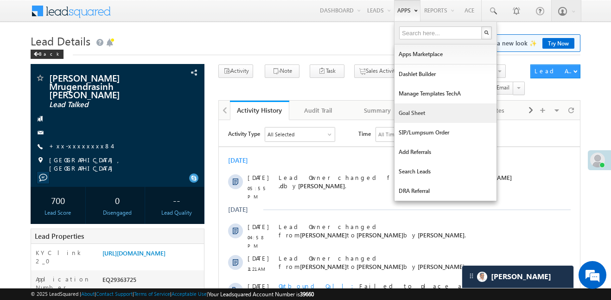
click at [428, 114] on link "Goal Sheet" at bounding box center [445, 112] width 102 height 19
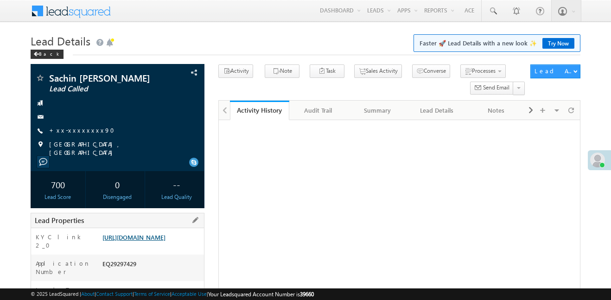
scroll to position [108, 0]
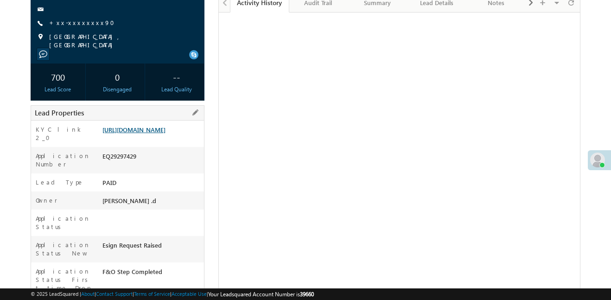
click at [165, 133] on link "[URL][DOMAIN_NAME]" at bounding box center [133, 130] width 63 height 8
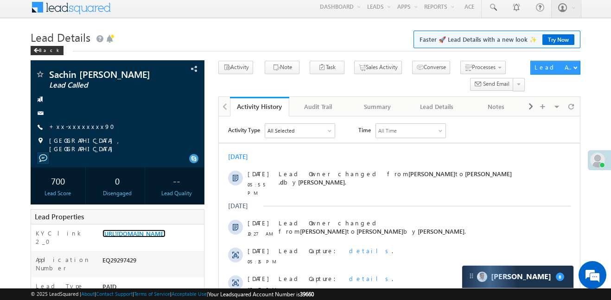
scroll to position [0, 0]
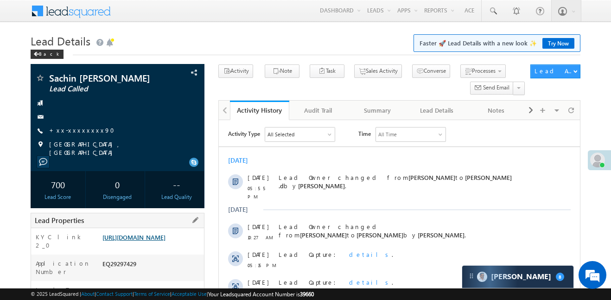
click at [161, 241] on link "https://angelbroking1-pk3em7sa.customui-test.leadsquared.com?leadId=f733f998-00…" at bounding box center [133, 237] width 63 height 8
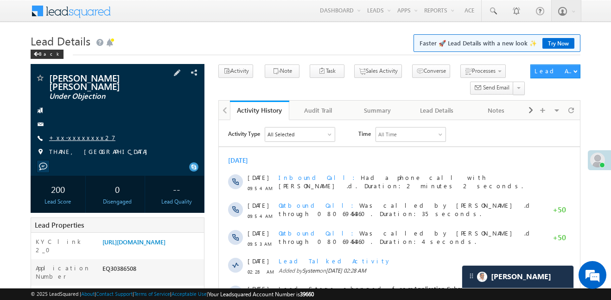
click at [82, 133] on link "+xx-xxxxxxxx27" at bounding box center [82, 137] width 66 height 8
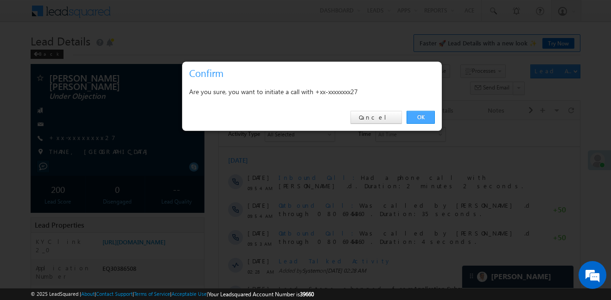
click at [428, 120] on link "OK" at bounding box center [421, 117] width 28 height 13
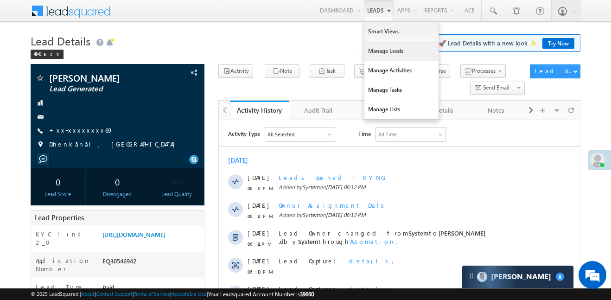
click at [377, 57] on link "Manage Leads" at bounding box center [401, 50] width 74 height 19
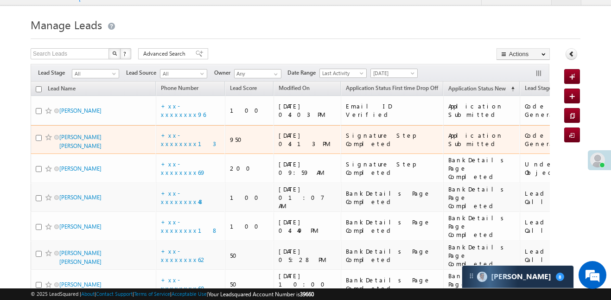
scroll to position [17, 0]
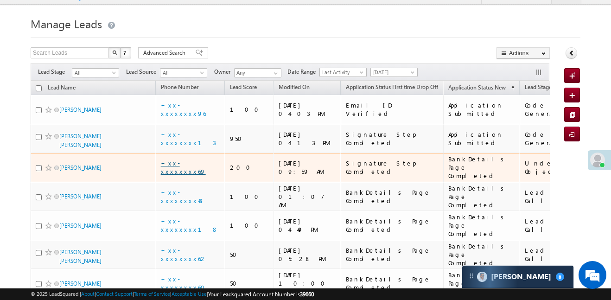
click at [180, 159] on link "+xx-xxxxxxxx69" at bounding box center [183, 167] width 45 height 16
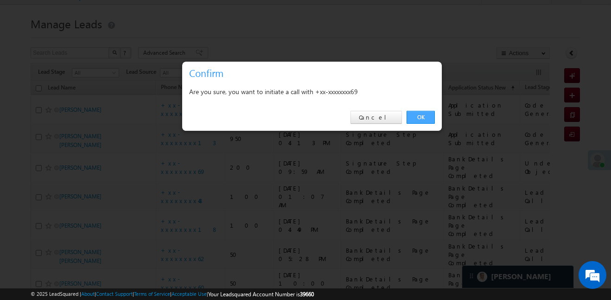
click at [423, 116] on link "OK" at bounding box center [421, 117] width 28 height 13
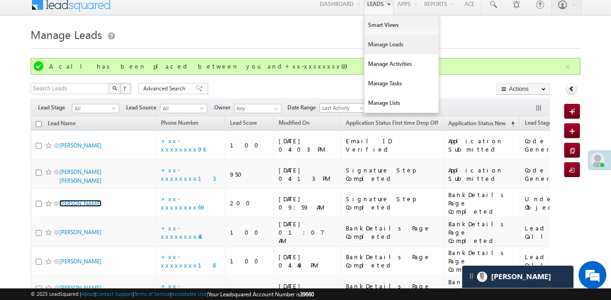
scroll to position [0, 0]
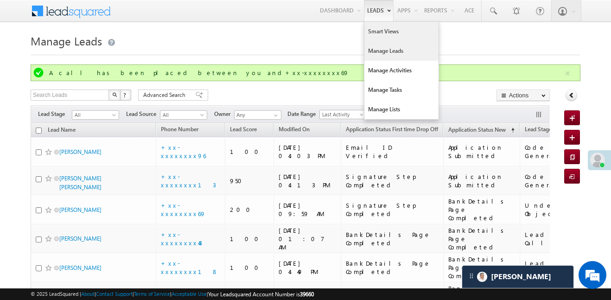
click at [379, 28] on link "Smart Views" at bounding box center [401, 31] width 74 height 19
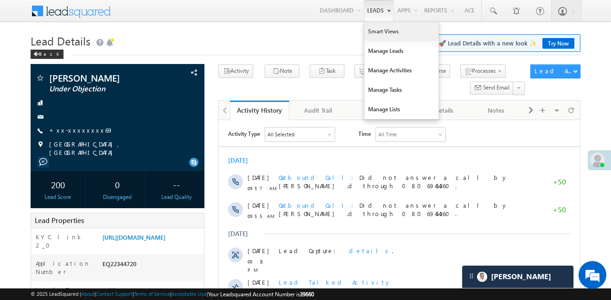
click at [376, 35] on link "Smart Views" at bounding box center [401, 31] width 74 height 19
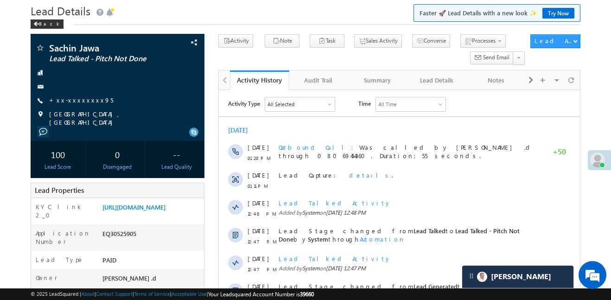
scroll to position [30, 0]
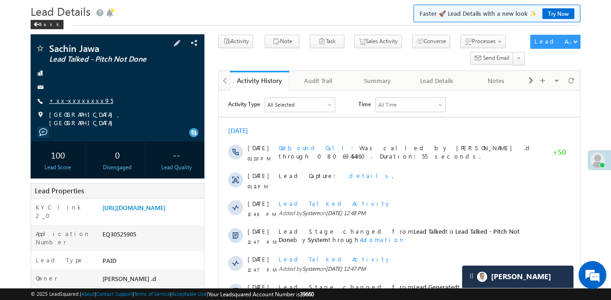
click at [80, 101] on link "+xx-xxxxxxxx95" at bounding box center [81, 100] width 64 height 8
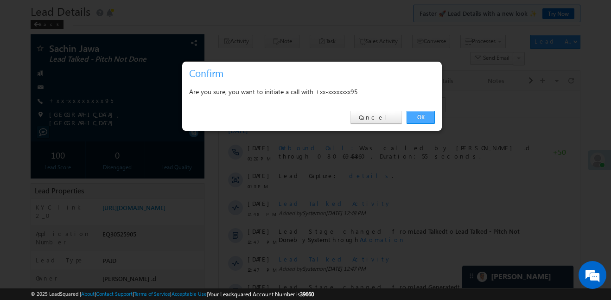
click at [426, 113] on link "OK" at bounding box center [421, 117] width 28 height 13
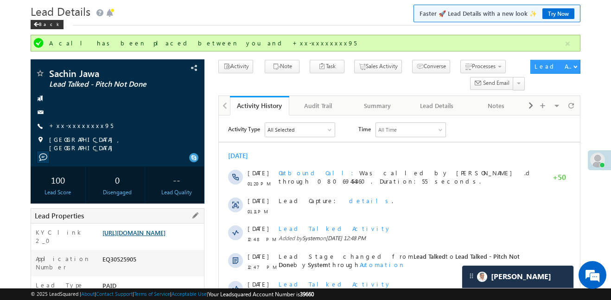
scroll to position [69, 0]
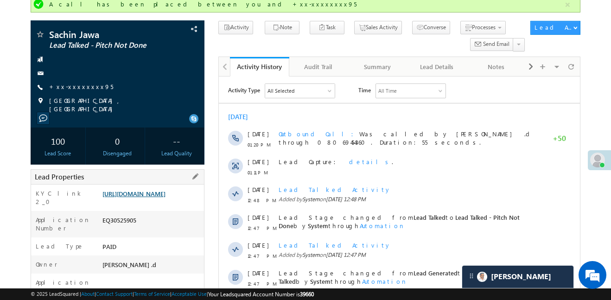
click at [152, 197] on link "[URL][DOMAIN_NAME]" at bounding box center [133, 194] width 63 height 8
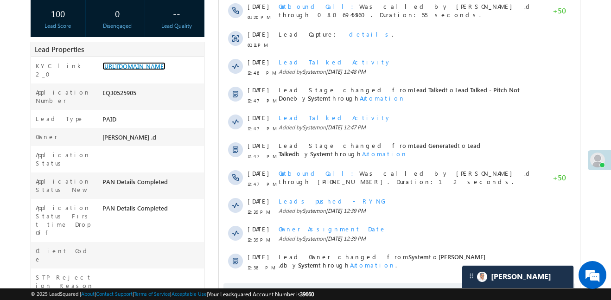
scroll to position [108, 0]
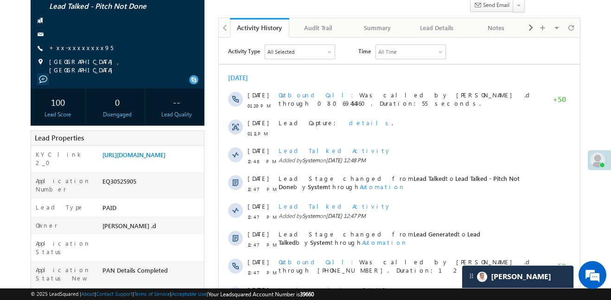
click at [0, 32] on body "Menu [PERSON_NAME] .d Aakan sha.D @ange lbrok ing.c om" at bounding box center [305, 299] width 611 height 814
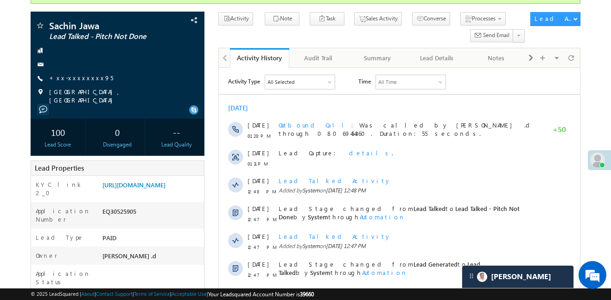
scroll to position [0, 0]
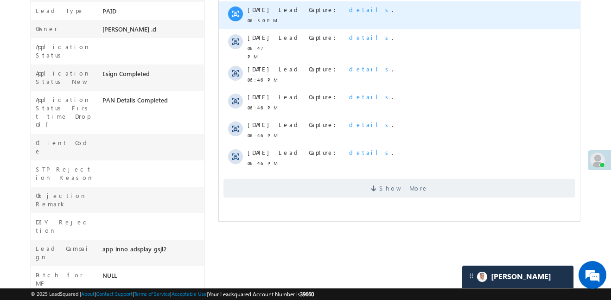
scroll to position [286, 0]
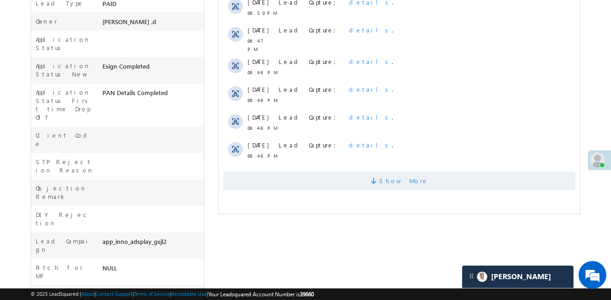
click at [419, 181] on span "Show More" at bounding box center [399, 181] width 352 height 19
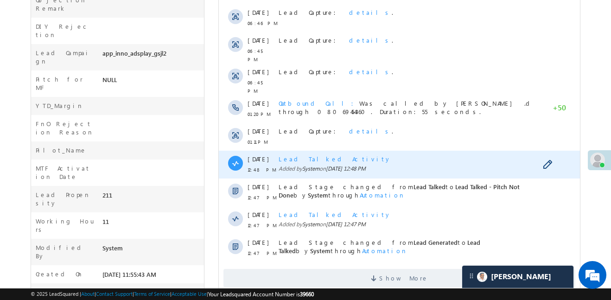
scroll to position [490, 0]
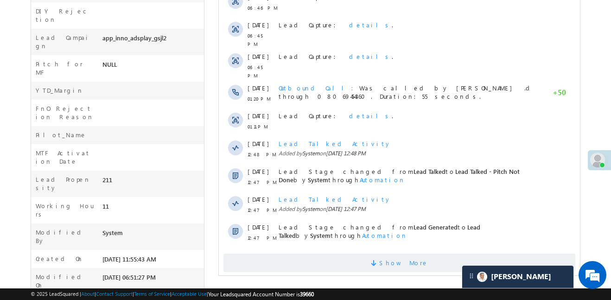
click at [470, 254] on span "Show More" at bounding box center [399, 263] width 352 height 19
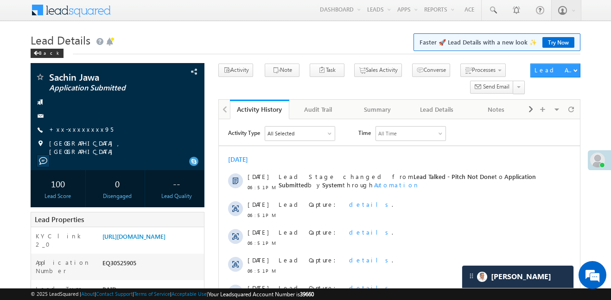
scroll to position [0, 0]
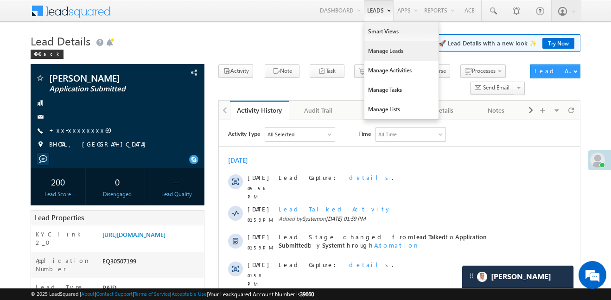
click at [392, 53] on link "Manage Leads" at bounding box center [401, 50] width 74 height 19
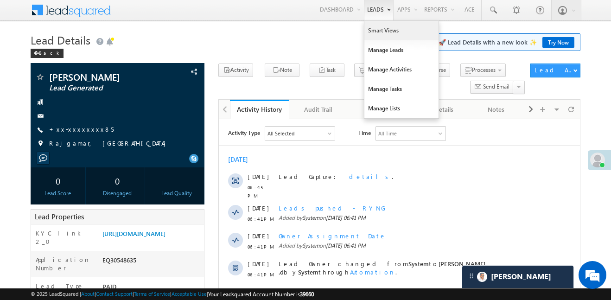
click at [384, 27] on link "Smart Views" at bounding box center [401, 30] width 74 height 19
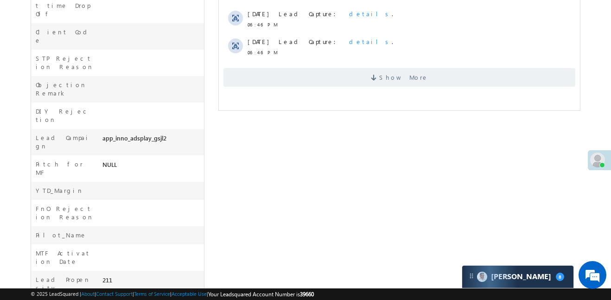
scroll to position [391, 0]
click at [431, 62] on div "Show More" at bounding box center [399, 72] width 361 height 25
click at [429, 71] on span "Show More" at bounding box center [399, 76] width 352 height 19
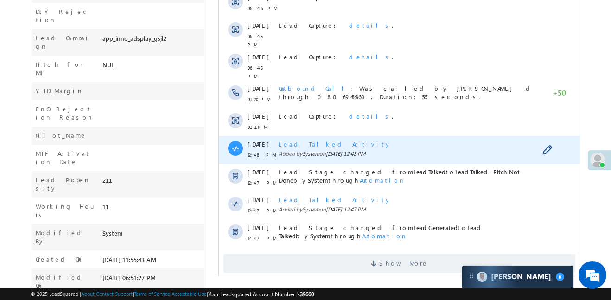
scroll to position [490, 0]
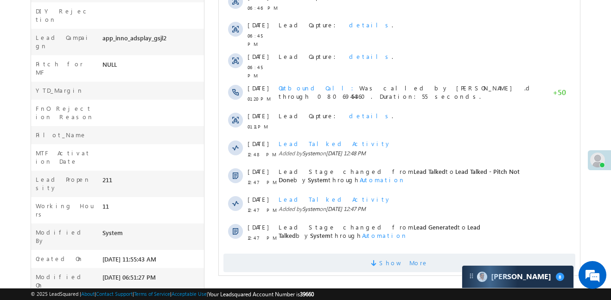
click at [392, 254] on span "Show More" at bounding box center [403, 263] width 49 height 19
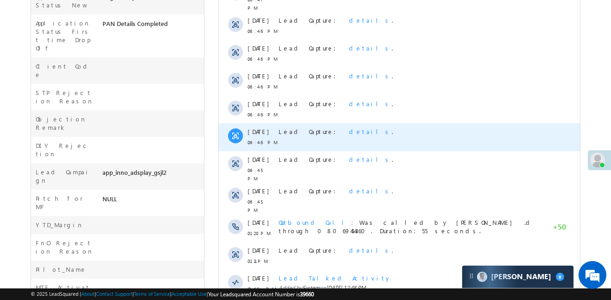
scroll to position [530, 0]
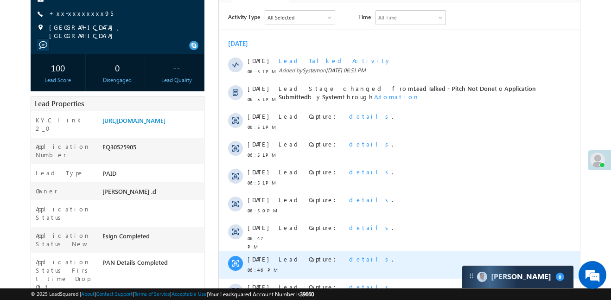
scroll to position [187, 0]
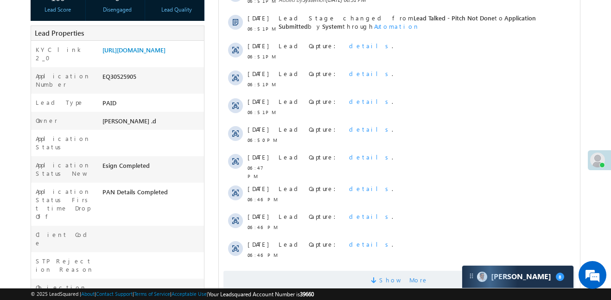
click at [418, 274] on span "Show More" at bounding box center [403, 280] width 49 height 19
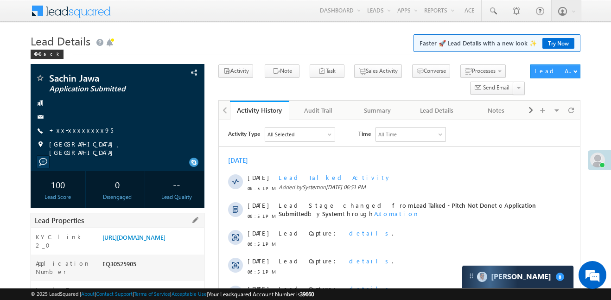
scroll to position [138, 0]
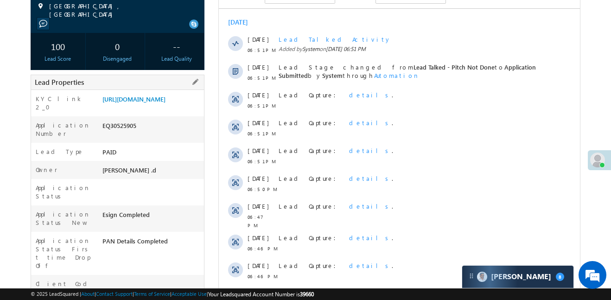
click at [120, 134] on div "EQ30525905" at bounding box center [152, 127] width 104 height 13
copy div "EQ30525905"
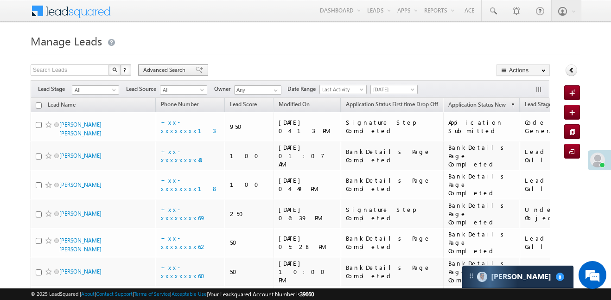
click at [168, 70] on span "Advanced Search" at bounding box center [165, 70] width 45 height 8
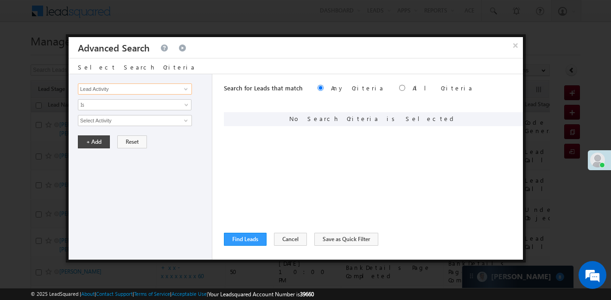
click at [165, 87] on input "Lead Activity" at bounding box center [135, 88] width 114 height 11
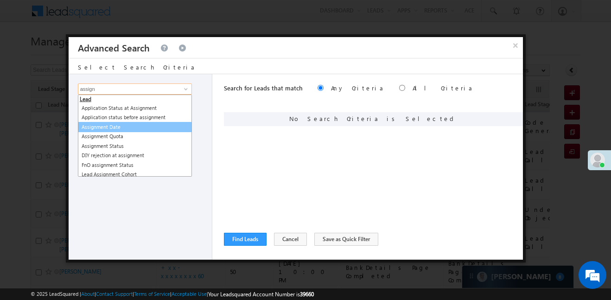
click at [117, 131] on link "Assignment Date" at bounding box center [135, 127] width 114 height 11
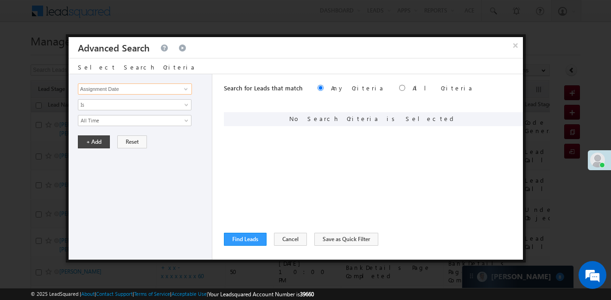
type input "Assignment Date"
click at [113, 121] on span "All Time" at bounding box center [128, 120] width 101 height 8
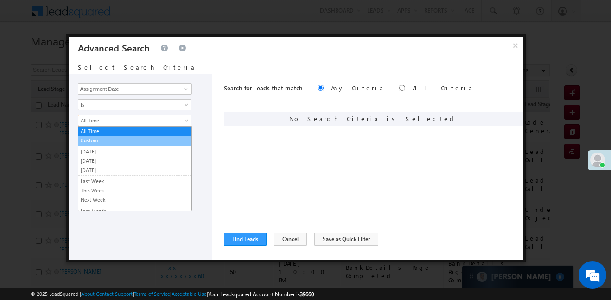
click at [103, 142] on link "Custom" at bounding box center [134, 140] width 113 height 8
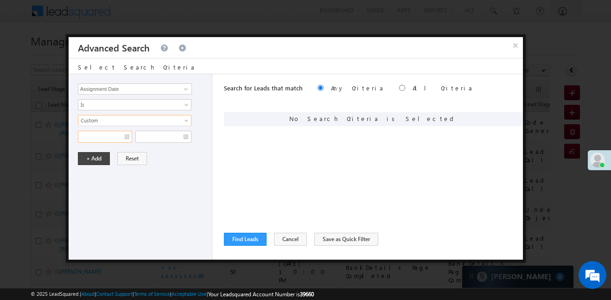
click at [102, 140] on input "text" at bounding box center [105, 137] width 54 height 12
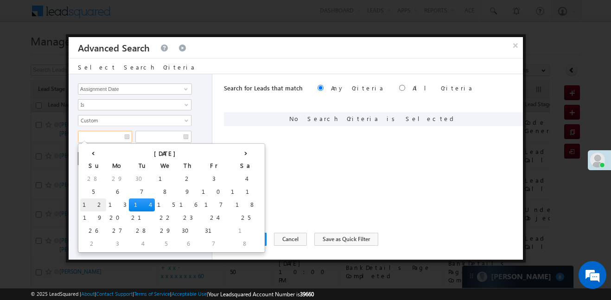
click at [84, 206] on td "12" at bounding box center [93, 204] width 26 height 13
type input "12/10/25"
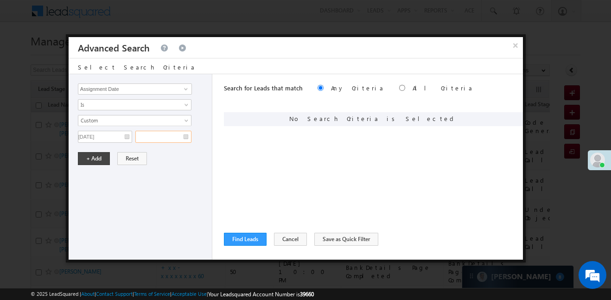
click at [181, 136] on input "text" at bounding box center [163, 137] width 56 height 12
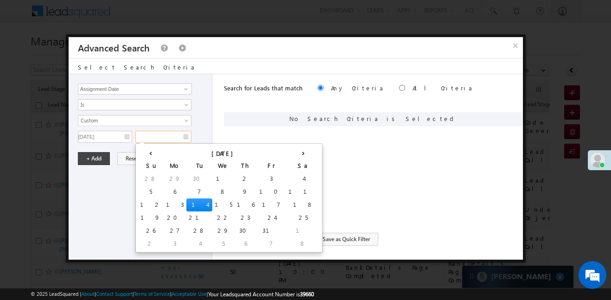
click at [186, 207] on td "14" at bounding box center [199, 204] width 26 height 13
type input "14/10/25"
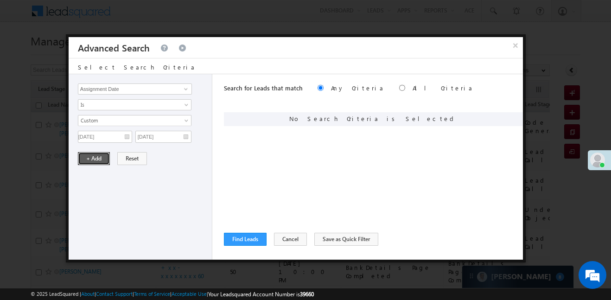
click at [97, 157] on button "+ Add" at bounding box center [94, 158] width 32 height 13
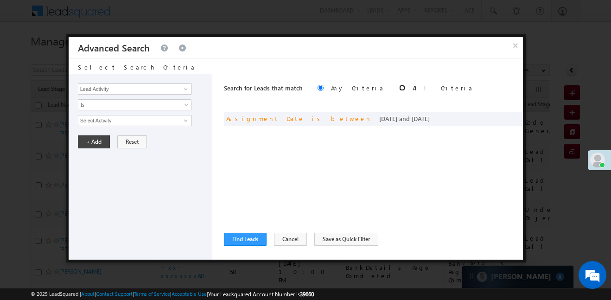
click at [399, 89] on input "radio" at bounding box center [402, 88] width 6 height 6
radio input "true"
click at [242, 238] on button "Find Leads" at bounding box center [245, 239] width 43 height 13
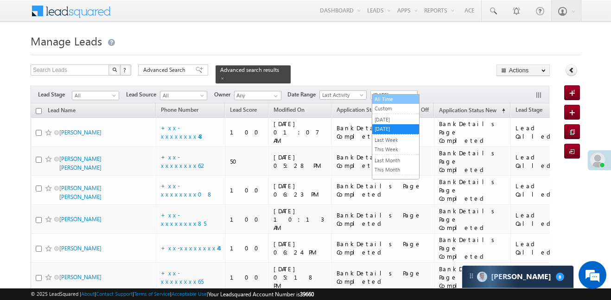
click at [392, 95] on link "All Time" at bounding box center [395, 99] width 47 height 8
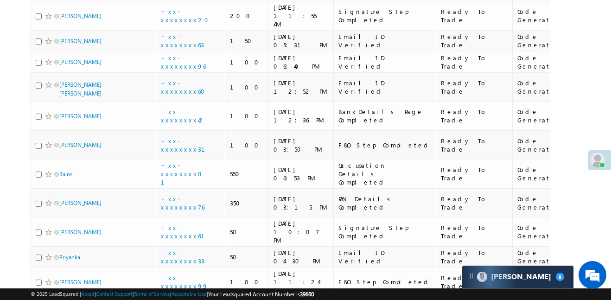
scroll to position [2091, 0]
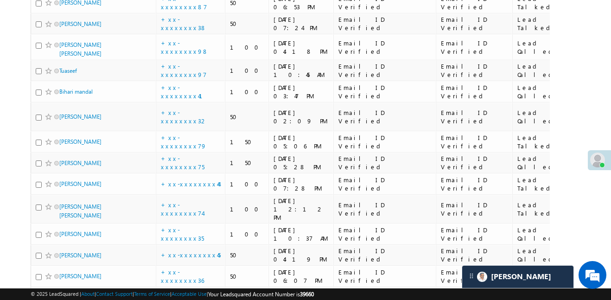
scroll to position [987, 0]
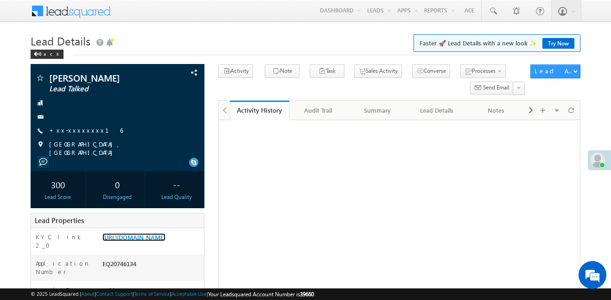
scroll to position [91, 0]
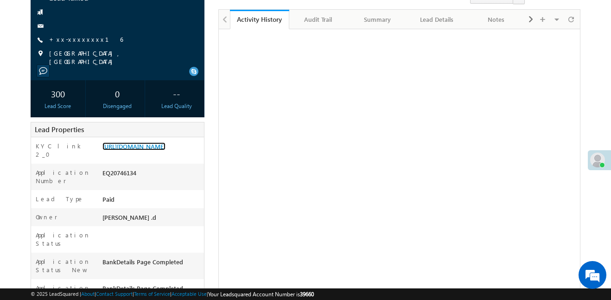
click at [165, 150] on link "[URL][DOMAIN_NAME]" at bounding box center [133, 146] width 63 height 8
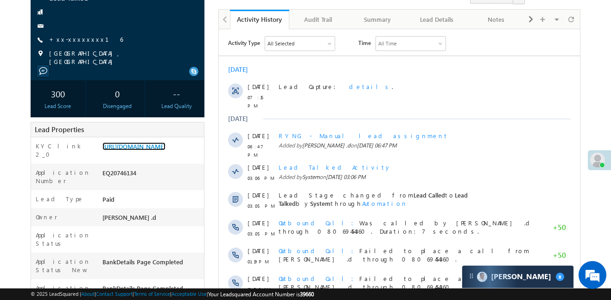
scroll to position [0, 0]
click at [164, 150] on link "[URL][DOMAIN_NAME]" at bounding box center [133, 146] width 63 height 8
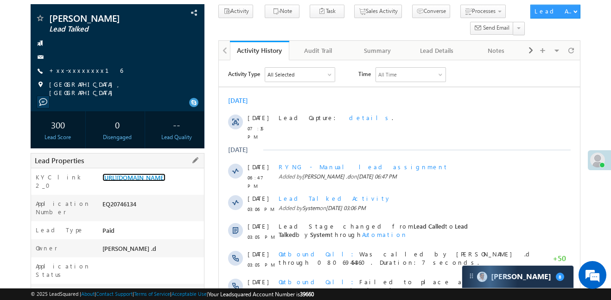
scroll to position [59, 0]
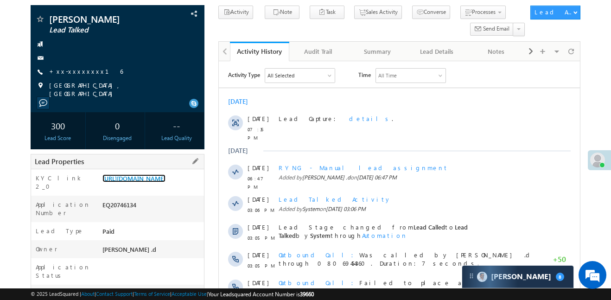
click at [152, 182] on link "[URL][DOMAIN_NAME]" at bounding box center [133, 178] width 63 height 8
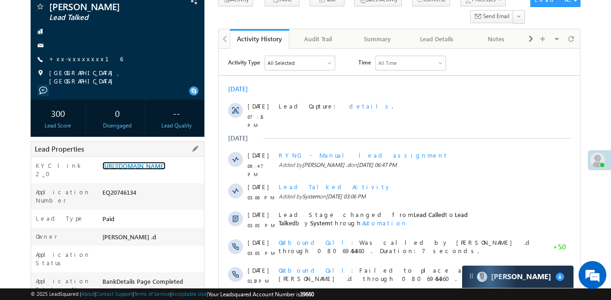
scroll to position [73, 0]
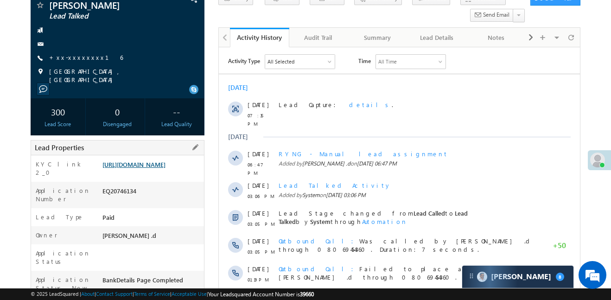
click at [165, 168] on link "[URL][DOMAIN_NAME]" at bounding box center [133, 164] width 63 height 8
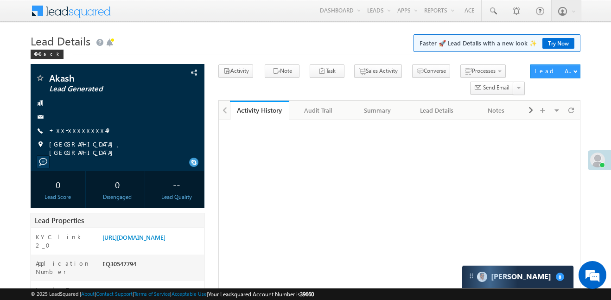
scroll to position [105, 0]
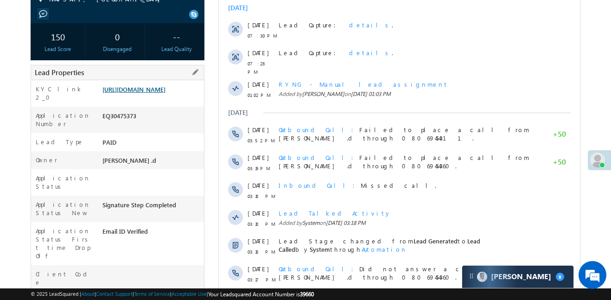
click at [165, 89] on link "[URL][DOMAIN_NAME]" at bounding box center [133, 89] width 63 height 8
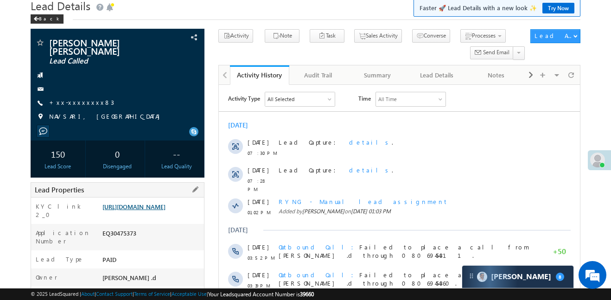
scroll to position [39, 0]
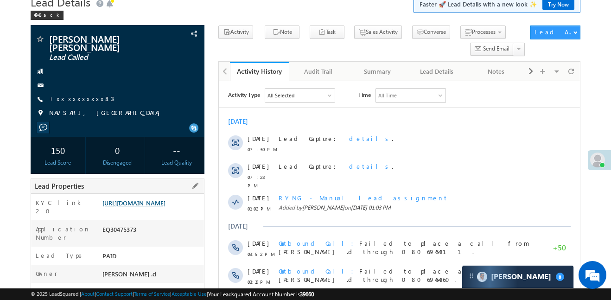
click at [146, 199] on link "https://angelbroking1-pk3em7sa.customui-test.leadsquared.com?leadId=9136e7d9-71…" at bounding box center [133, 203] width 63 height 8
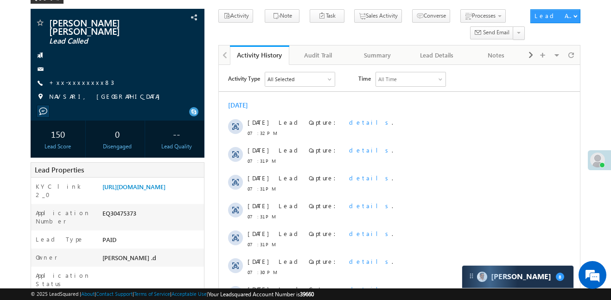
scroll to position [46, 0]
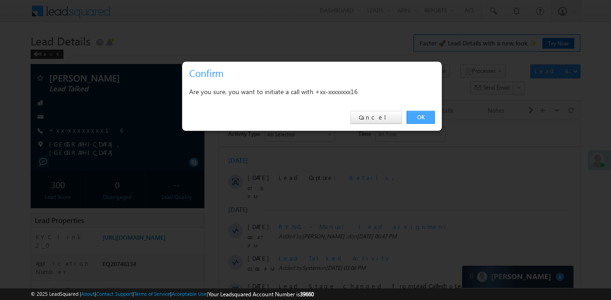
click at [429, 119] on link "OK" at bounding box center [421, 117] width 28 height 13
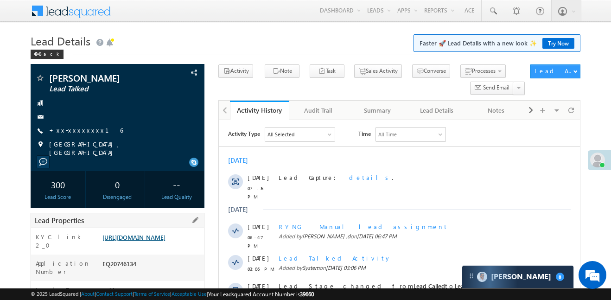
click at [148, 233] on link "https://angelbroking1-pk3em7sa.customui-test.leadsquared.com?leadId=569e1e10-e0…" at bounding box center [133, 237] width 63 height 8
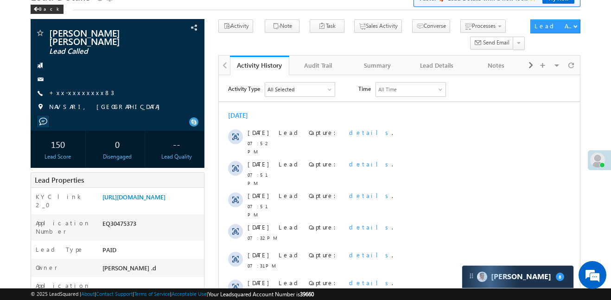
scroll to position [127, 0]
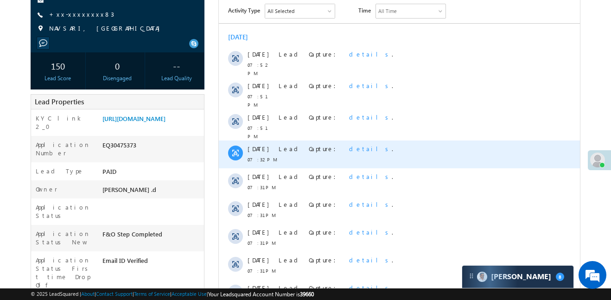
scroll to position [109, 0]
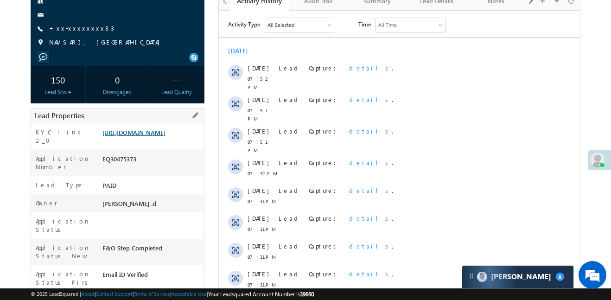
click at [165, 136] on link "[URL][DOMAIN_NAME]" at bounding box center [133, 132] width 63 height 8
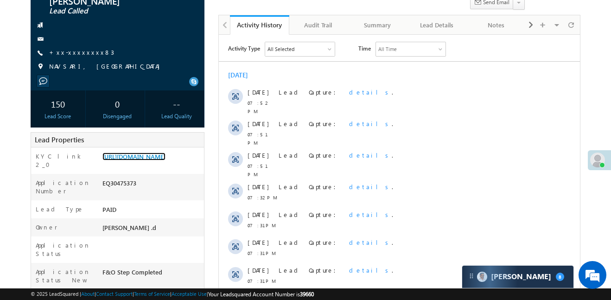
scroll to position [0, 0]
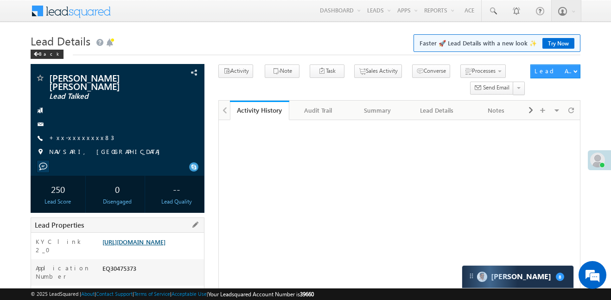
click at [165, 246] on link "[URL][DOMAIN_NAME]" at bounding box center [133, 242] width 63 height 8
